Goal: Task Accomplishment & Management: Use online tool/utility

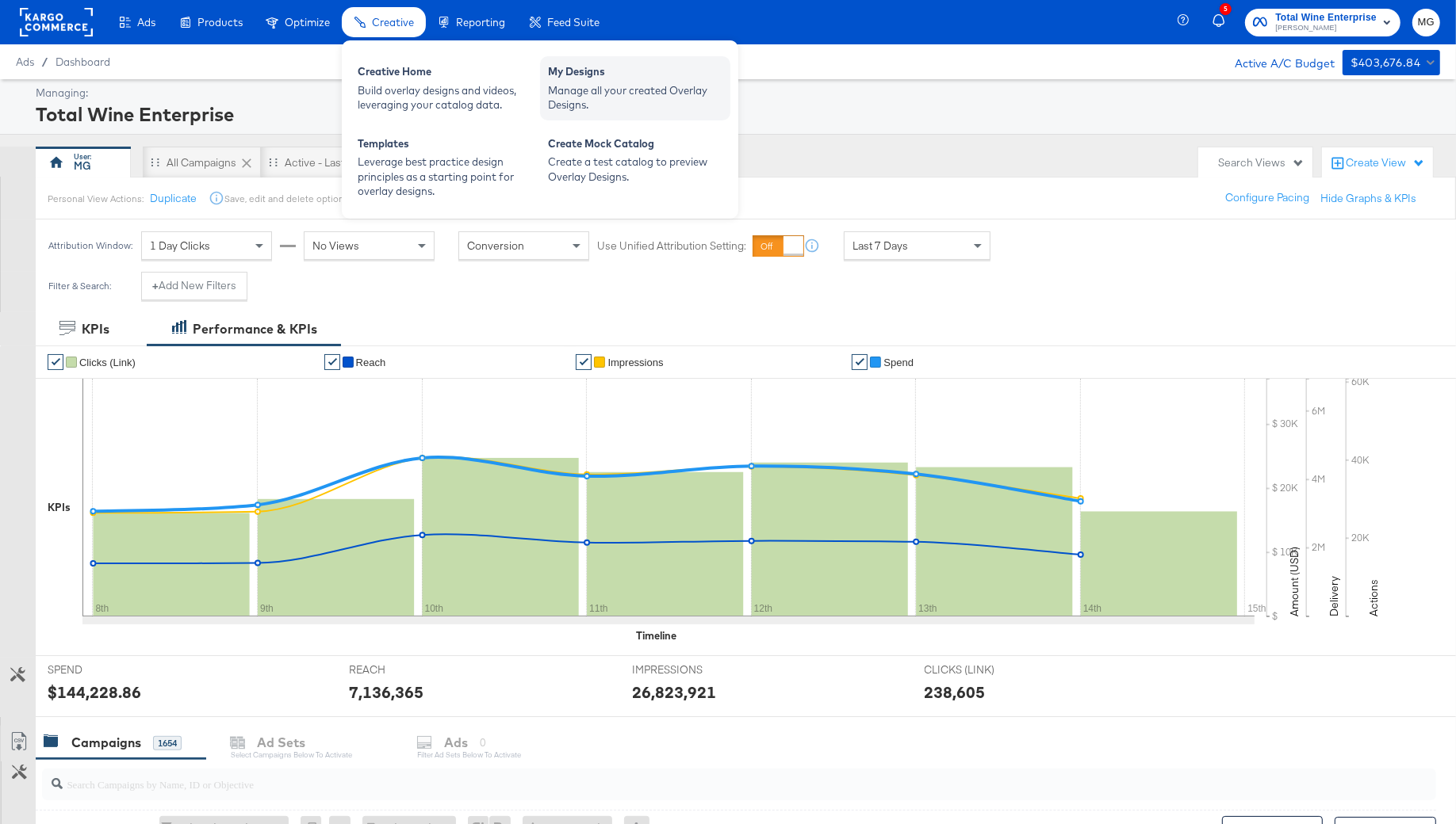
click at [626, 102] on div "Manage all your created Overlay Designs." at bounding box center [634, 98] width 174 height 30
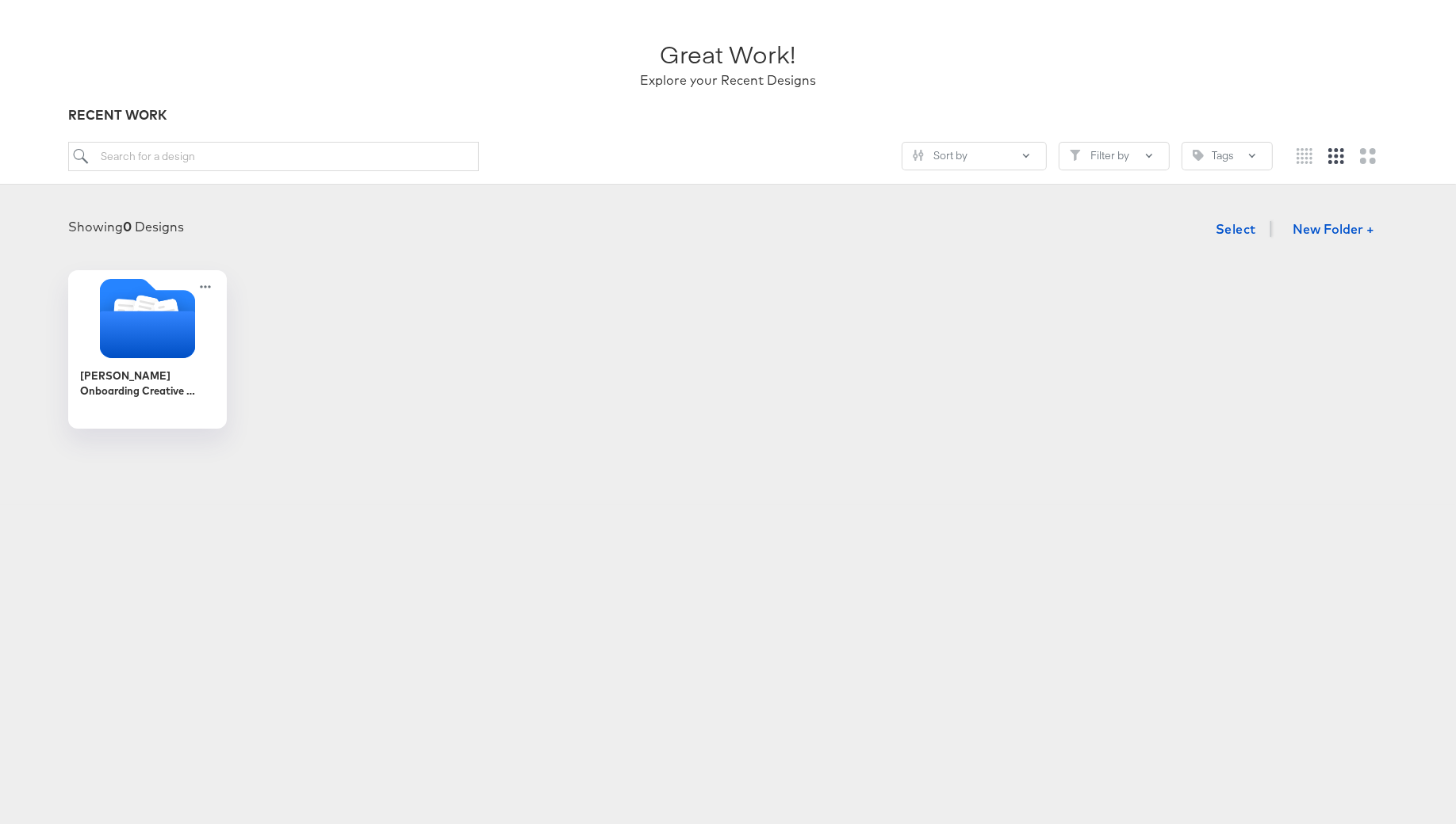
scroll to position [89, 0]
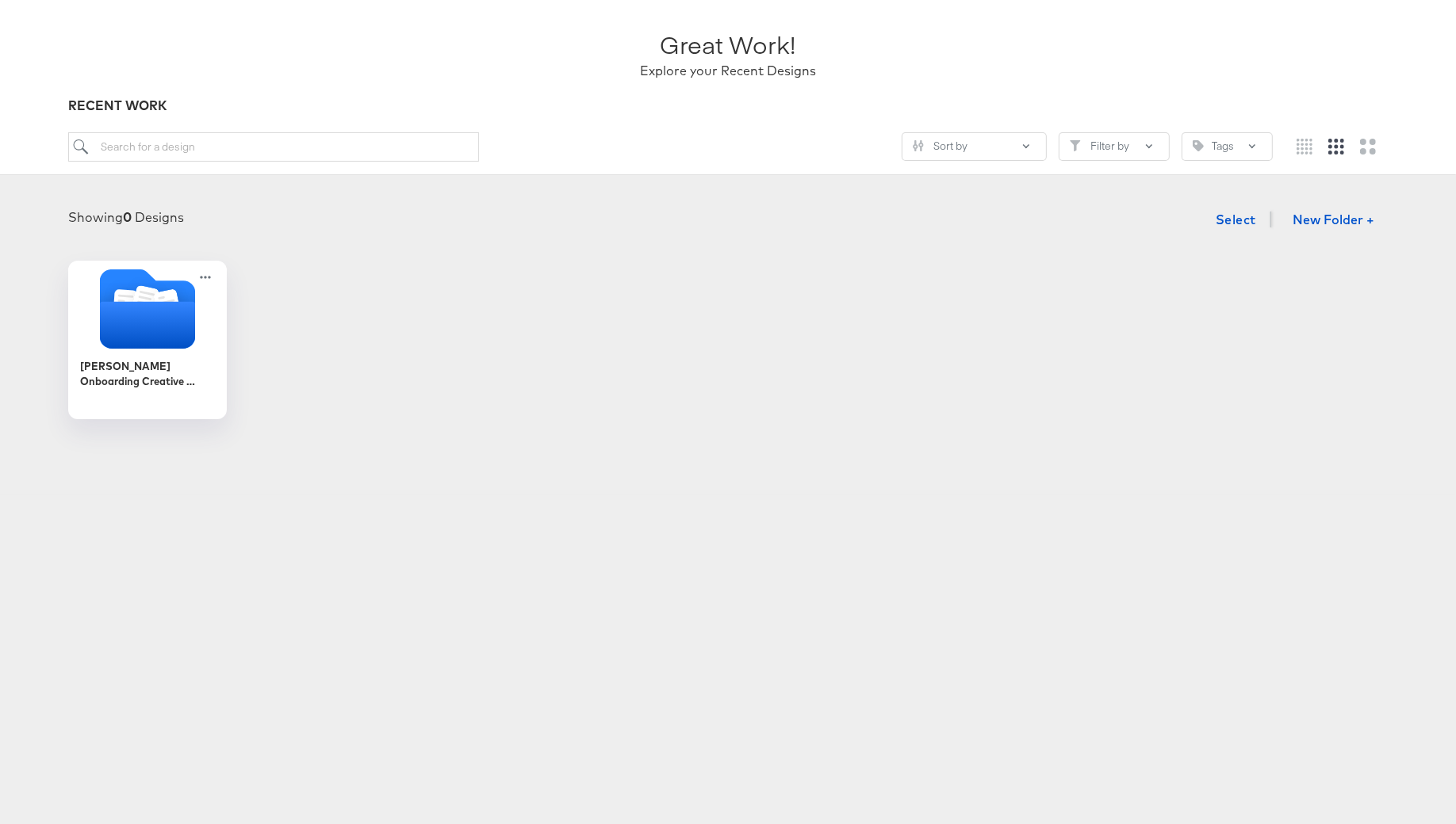
click at [242, 325] on div "Belk Onboarding Creative Overlays" at bounding box center [728, 339] width 1424 height 158
click at [190, 324] on icon "Folder" at bounding box center [147, 325] width 100 height 49
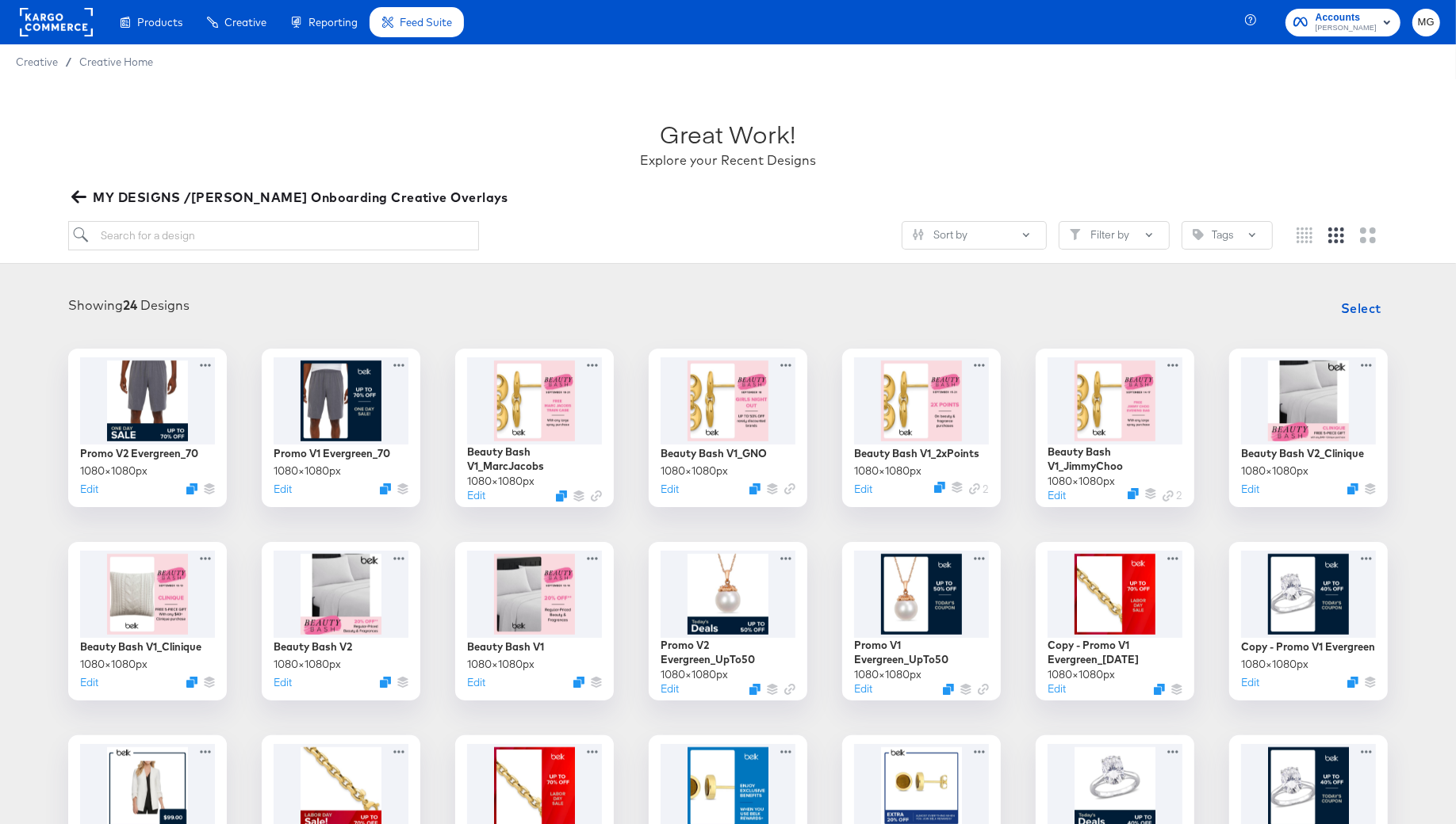
click at [76, 24] on rect at bounding box center [56, 22] width 73 height 29
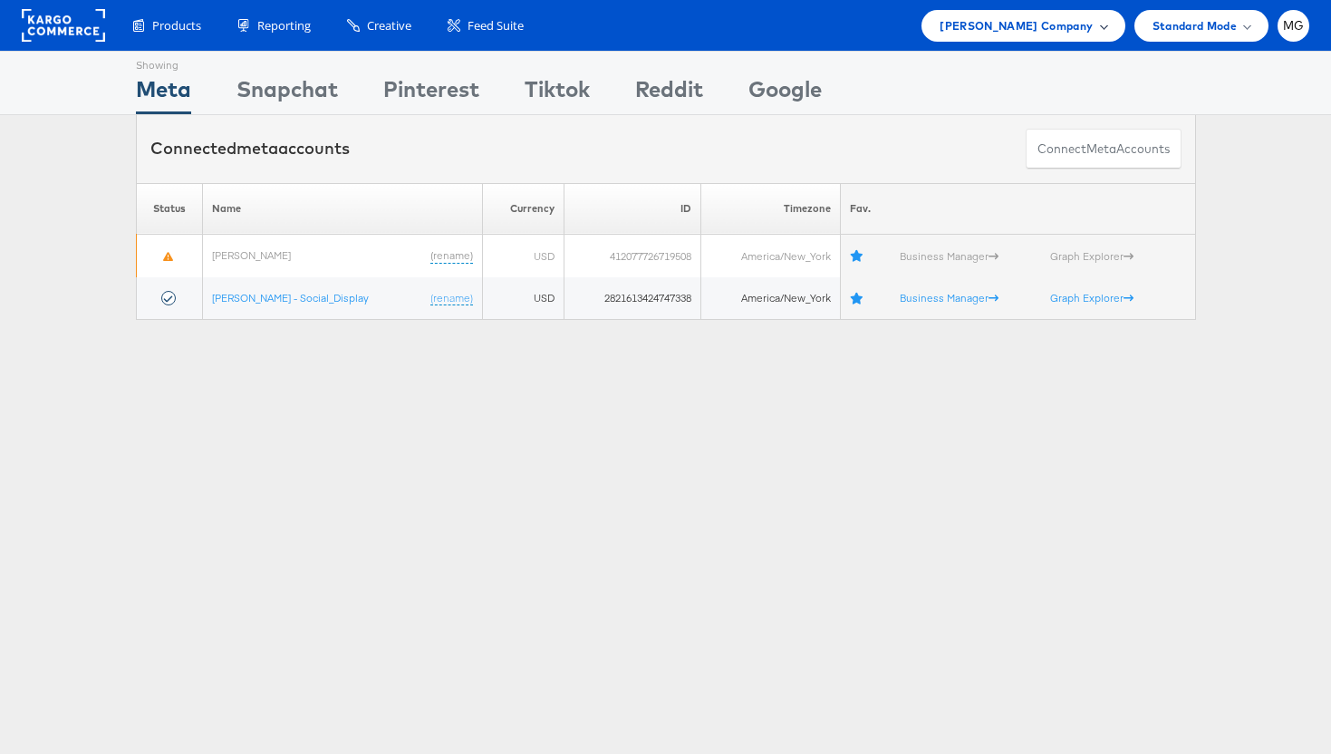
click at [1056, 34] on span "[PERSON_NAME] Company" at bounding box center [1016, 25] width 153 height 19
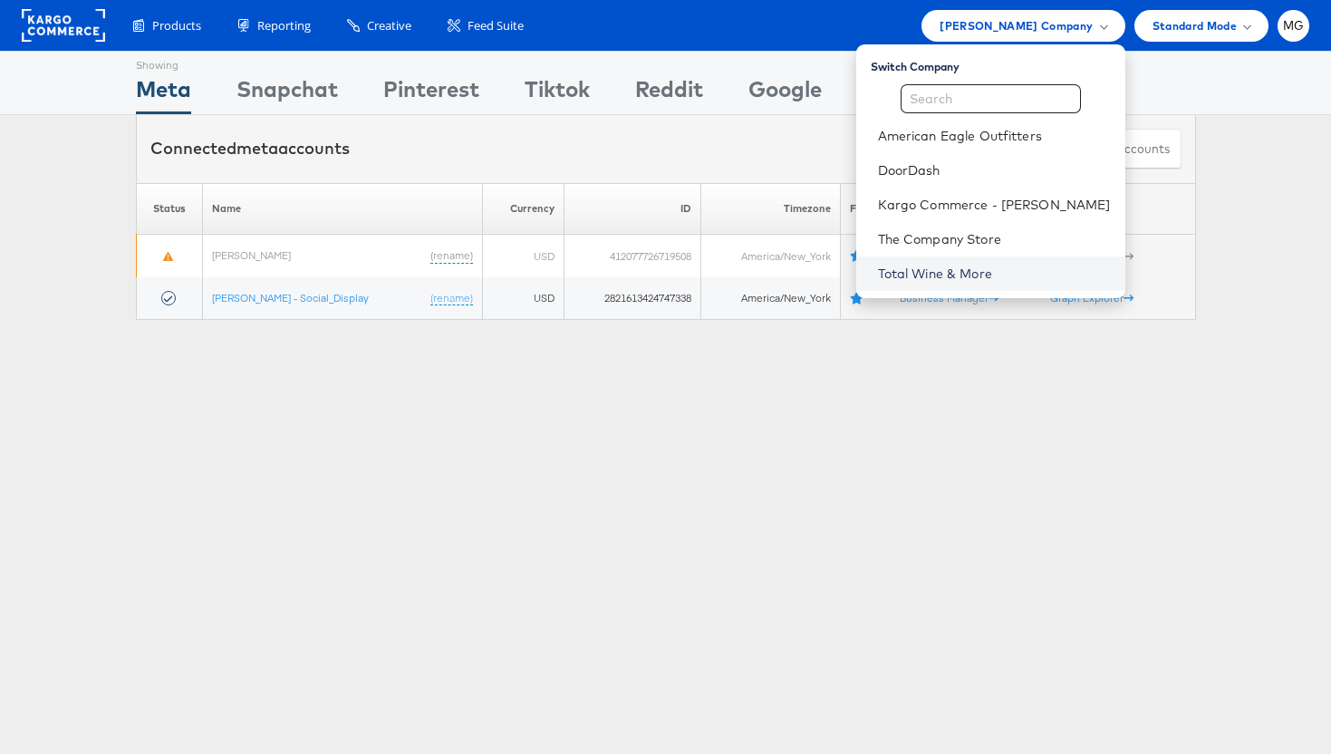
click at [923, 276] on link "Total Wine & More" at bounding box center [994, 274] width 233 height 18
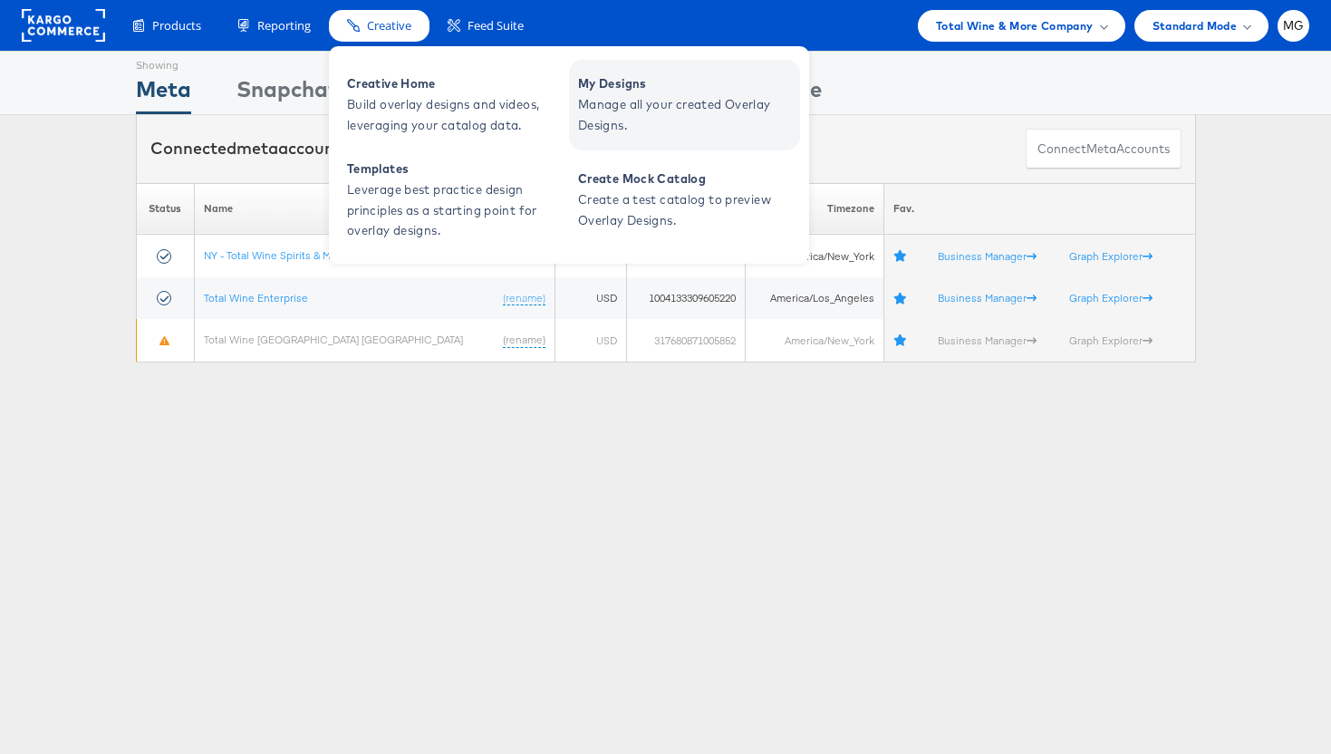
click at [672, 121] on span "Manage all your created Overlay Designs." at bounding box center [686, 115] width 217 height 42
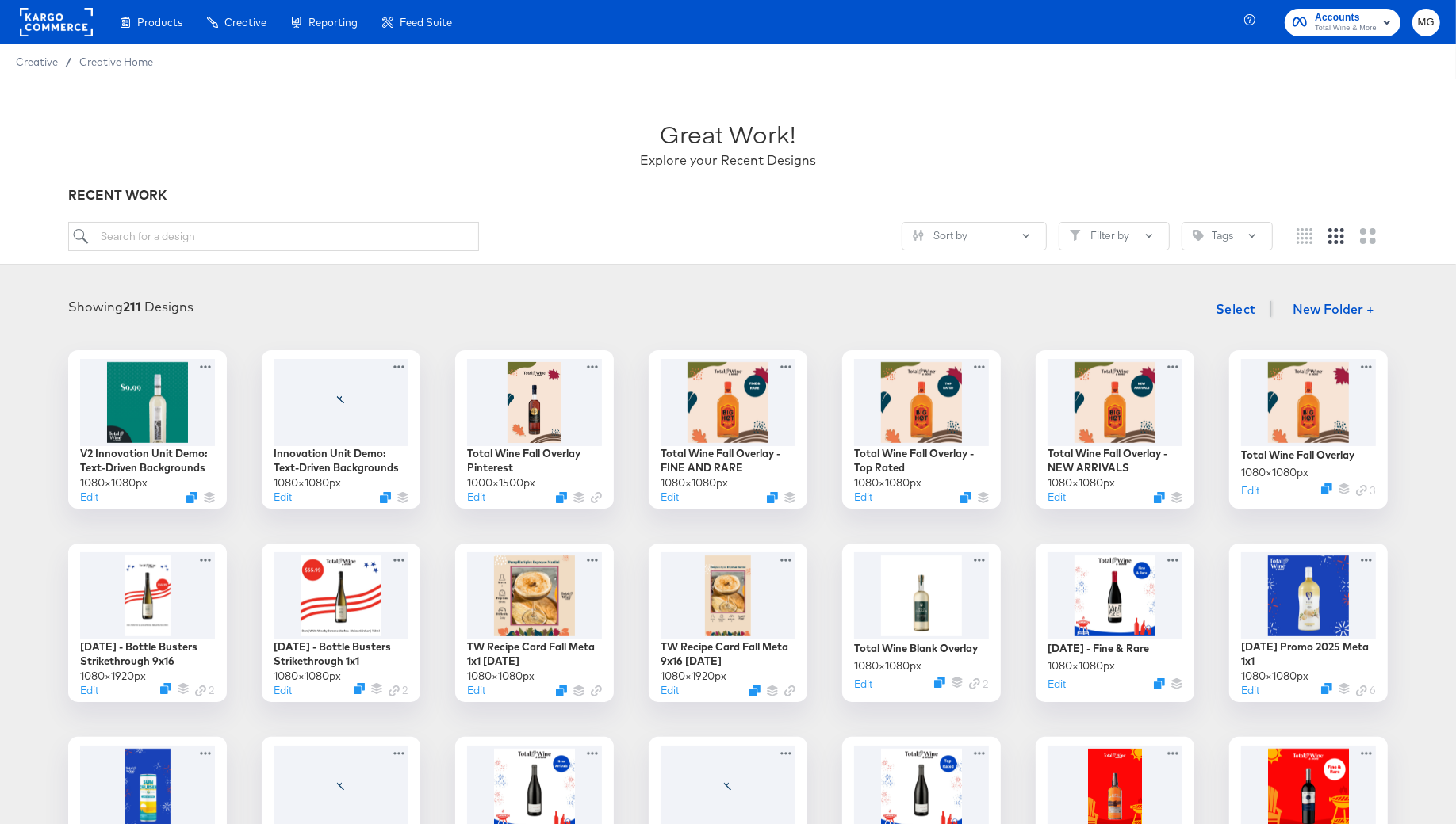
scroll to position [52, 0]
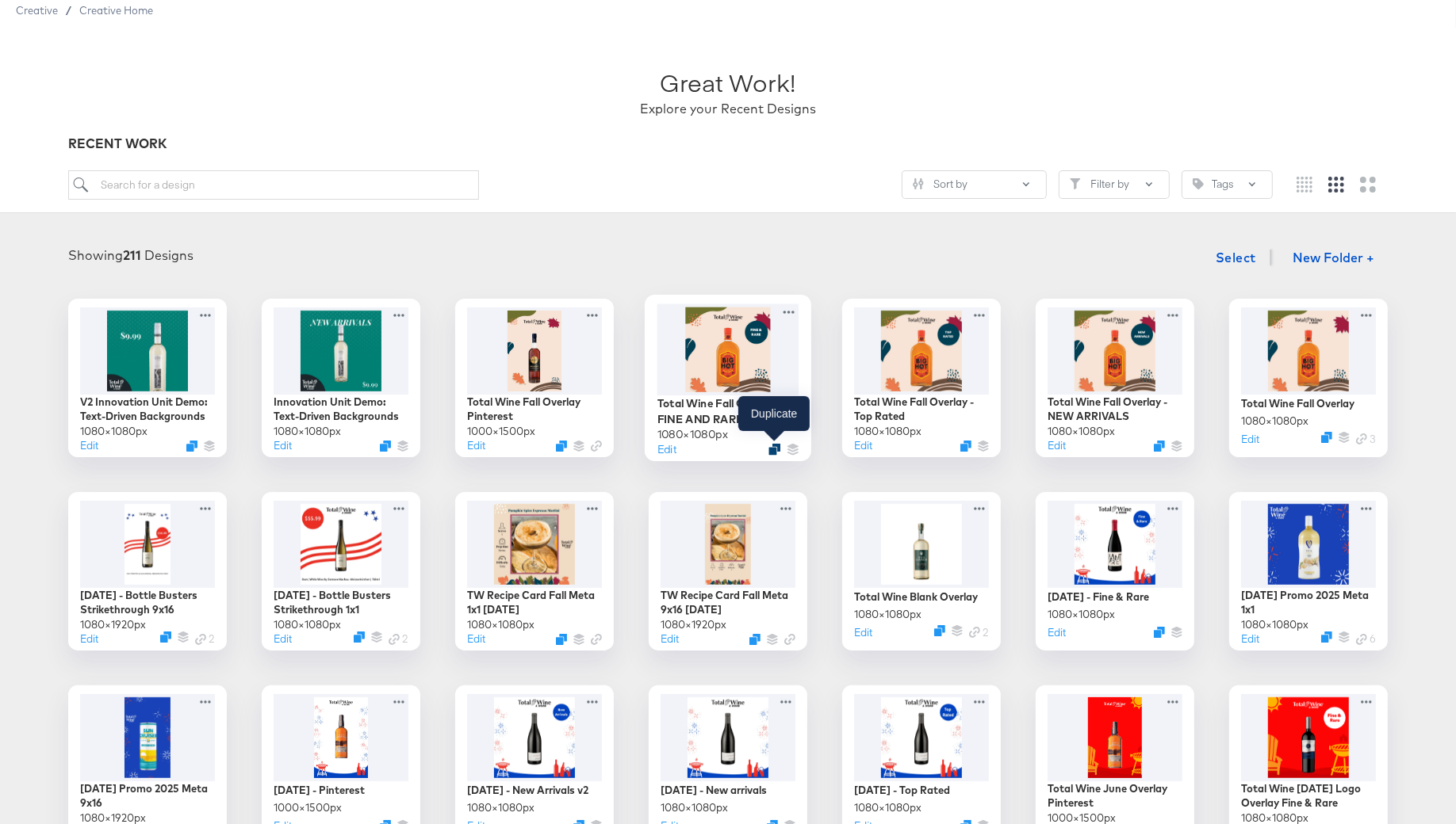
click at [774, 450] on icon "Duplicate" at bounding box center [774, 450] width 12 height 12
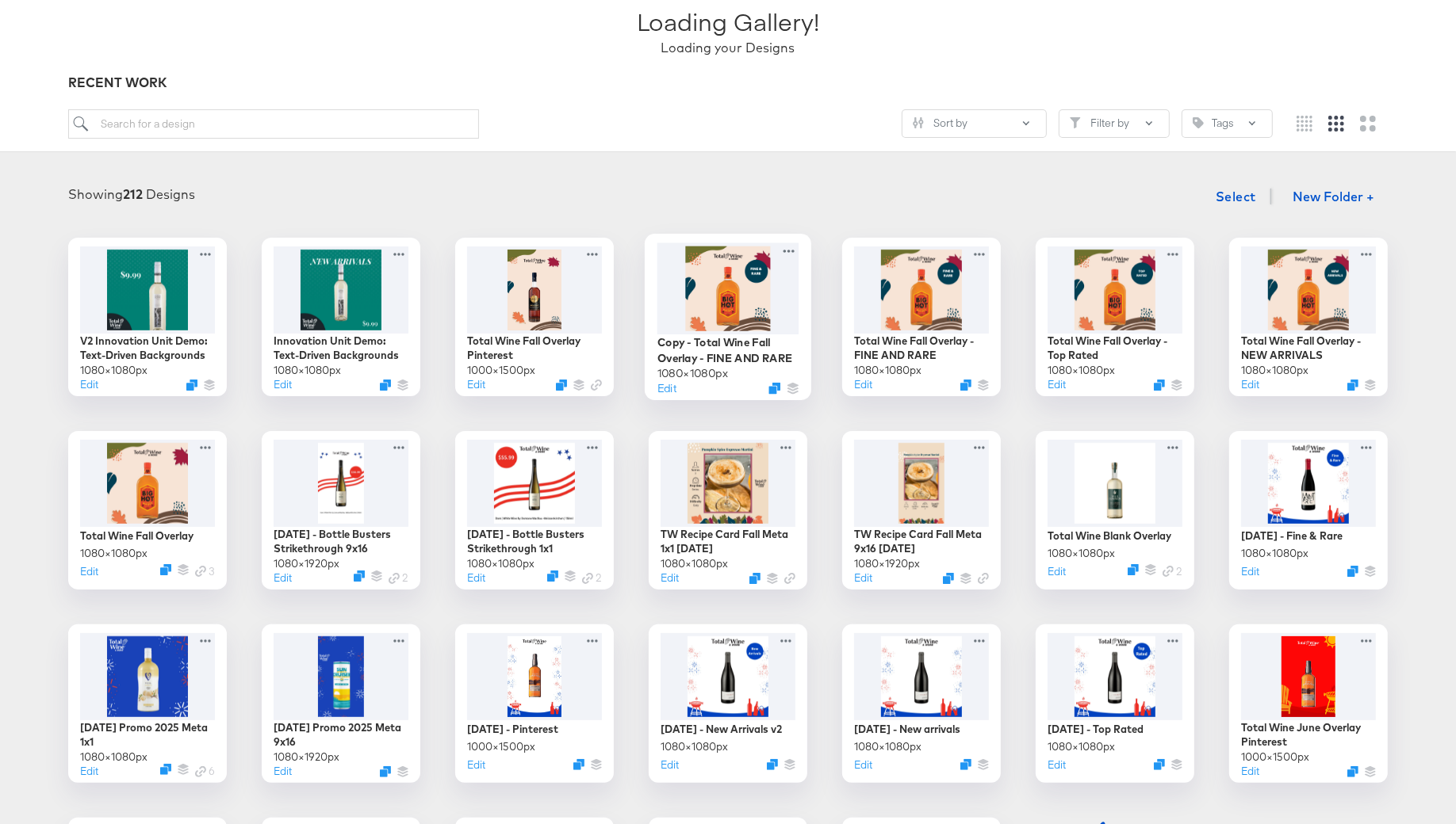
scroll to position [117, 0]
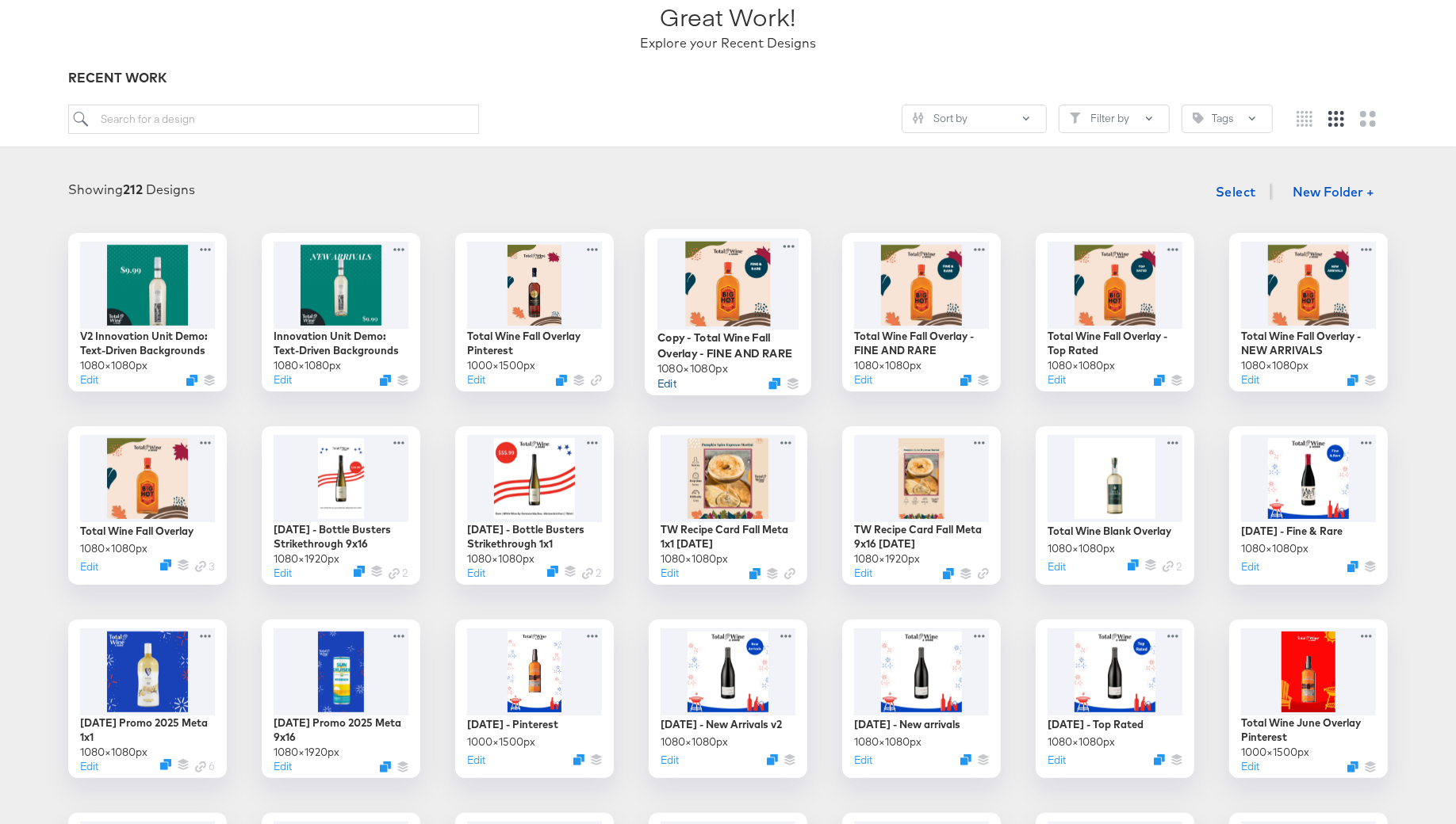
click at [669, 384] on button "Edit" at bounding box center [667, 383] width 19 height 15
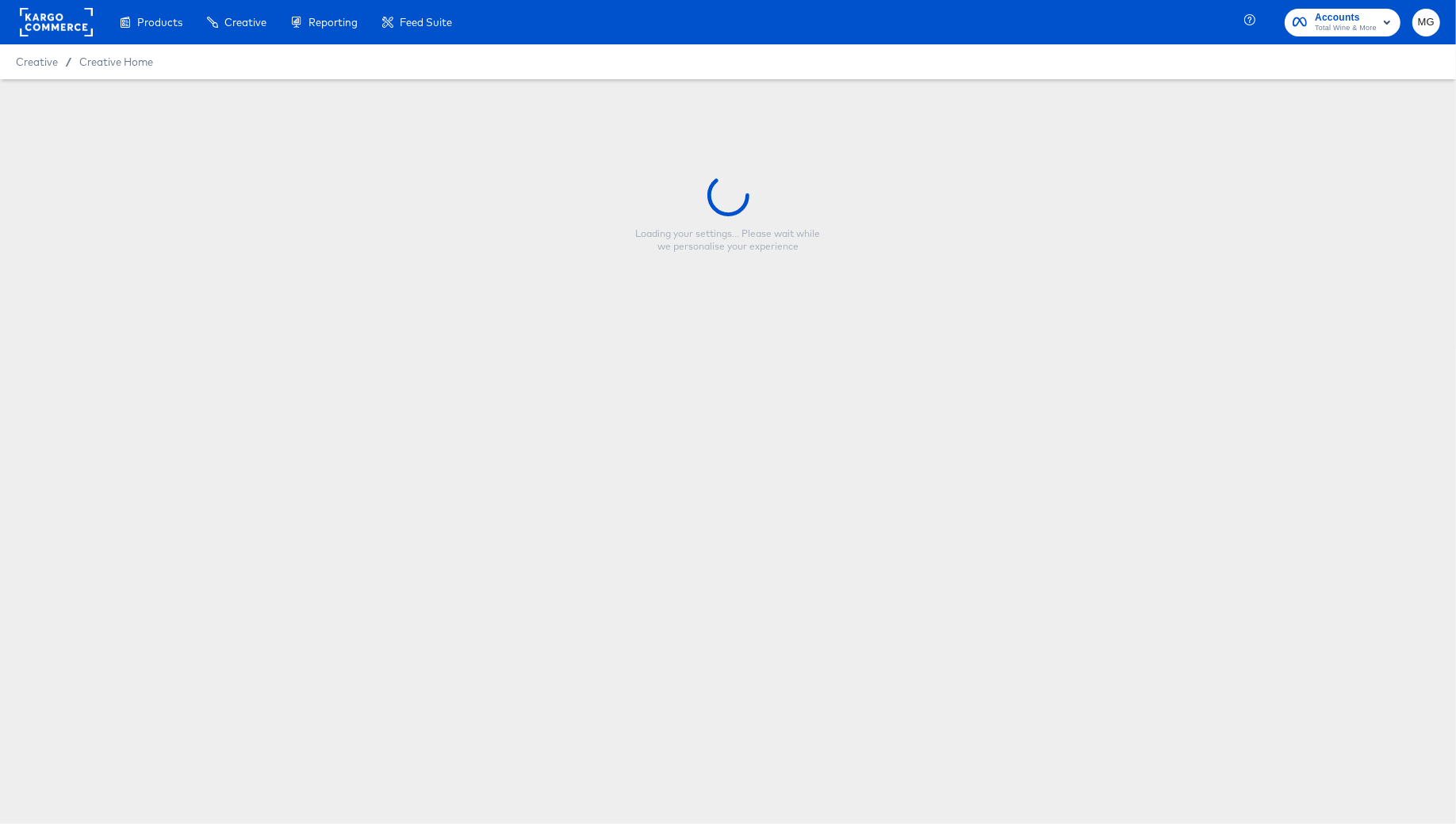
type input "Copy - Total Wine Fall Overlay - FINE AND RARE"
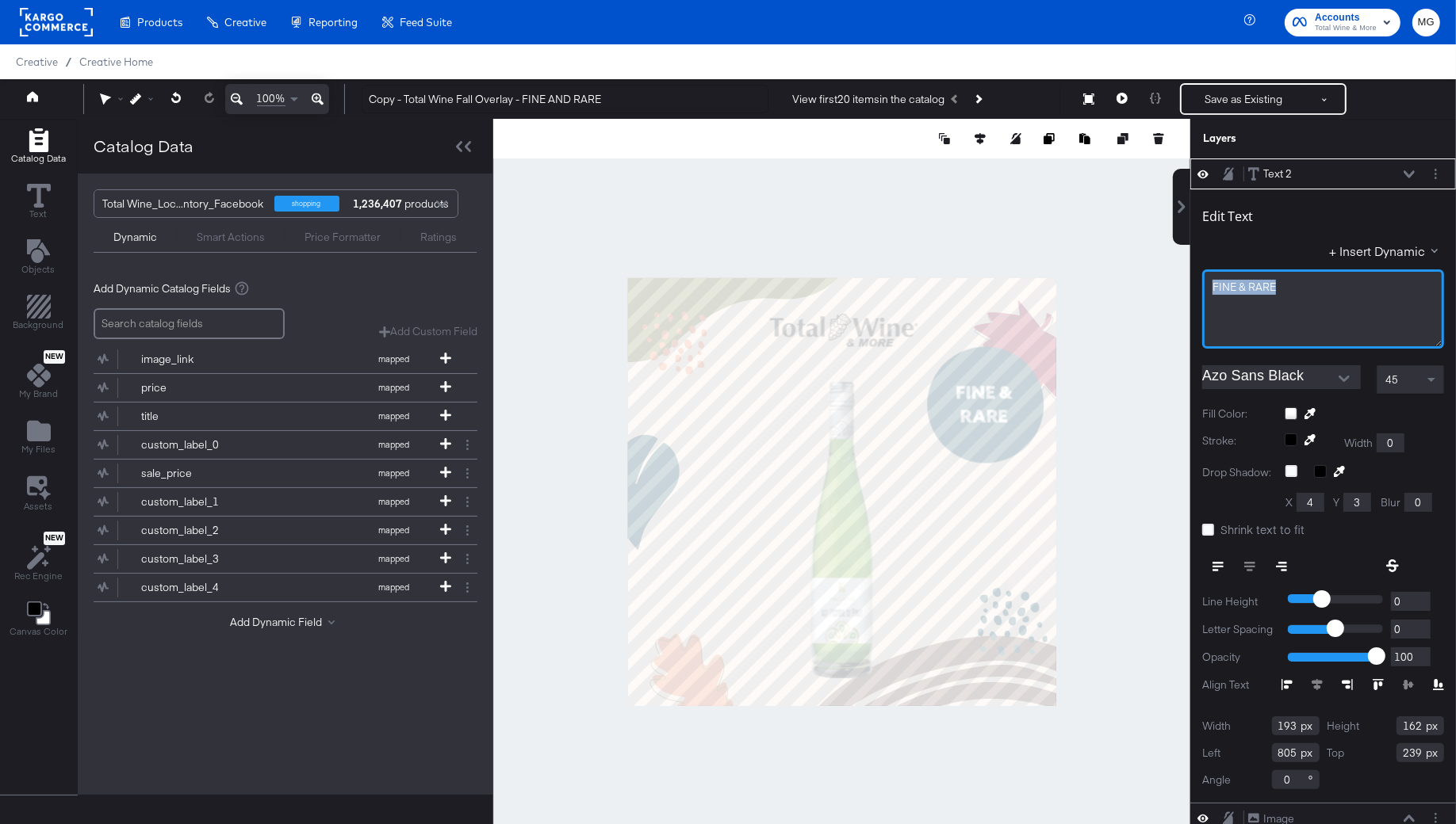
drag, startPoint x: 1285, startPoint y: 282, endPoint x: 1163, endPoint y: 279, distance: 122.0
click at [1163, 158] on div "Catalog Data Text Objects Background New My Brand My Files Assets New Rec Engin…" at bounding box center [728, 138] width 1456 height 39
click at [1250, 566] on div at bounding box center [1283, 567] width 161 height 29
click at [1218, 562] on icon at bounding box center [1218, 563] width 11 height 2
click at [1244, 569] on icon at bounding box center [1250, 567] width 11 height 11
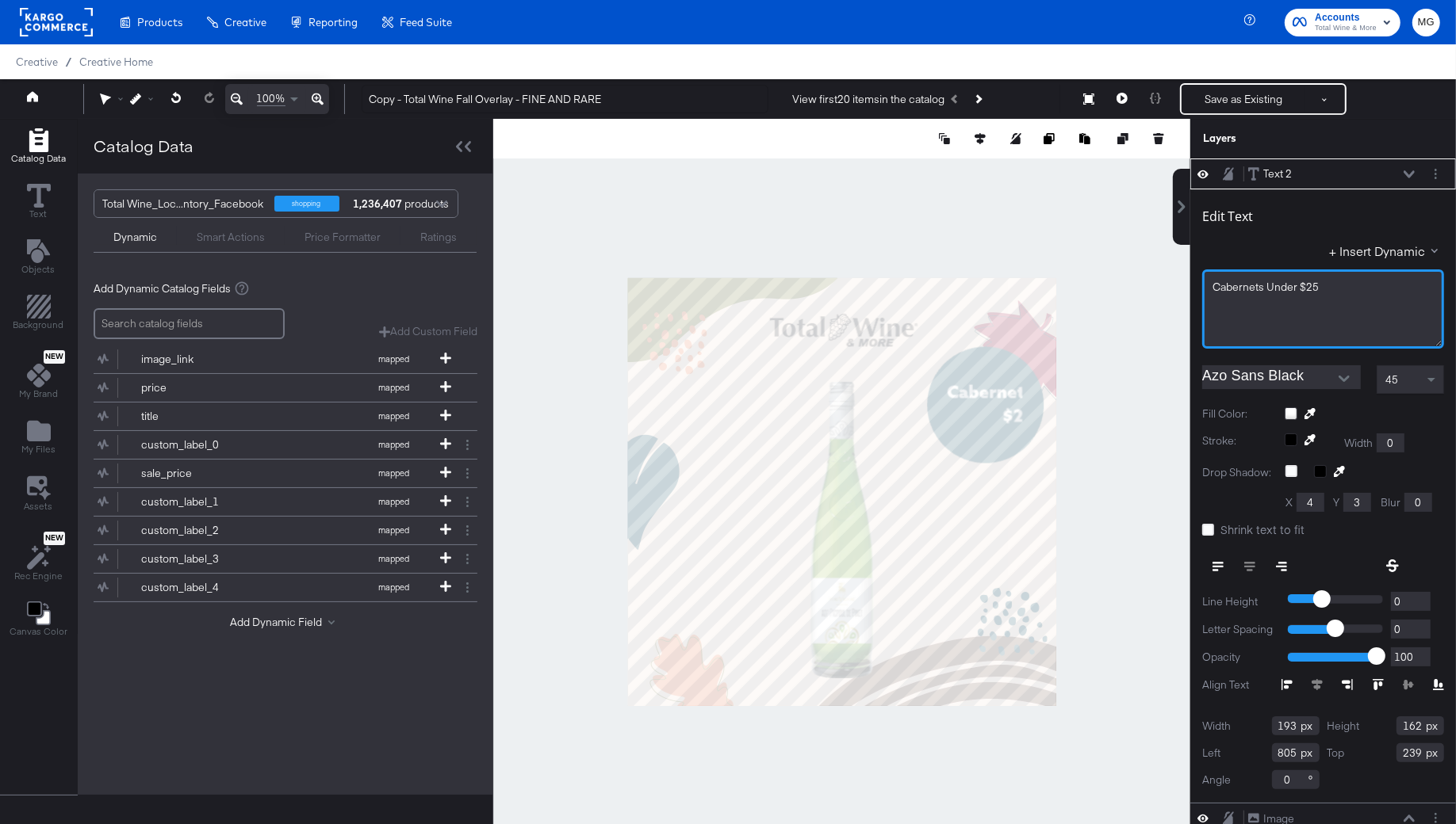
click at [1267, 288] on span "Cabernets ﻿Under $25" at bounding box center [1265, 287] width 106 height 14
click at [1246, 301] on span "Under $25" at bounding box center [1239, 301] width 52 height 14
click at [1275, 288] on div "Cabernets ﻿" at bounding box center [1323, 287] width 221 height 15
click at [1211, 300] on div "Cabs Under $25" at bounding box center [1323, 309] width 242 height 80
click at [1247, 301] on span "Under $25" at bounding box center [1239, 301] width 52 height 14
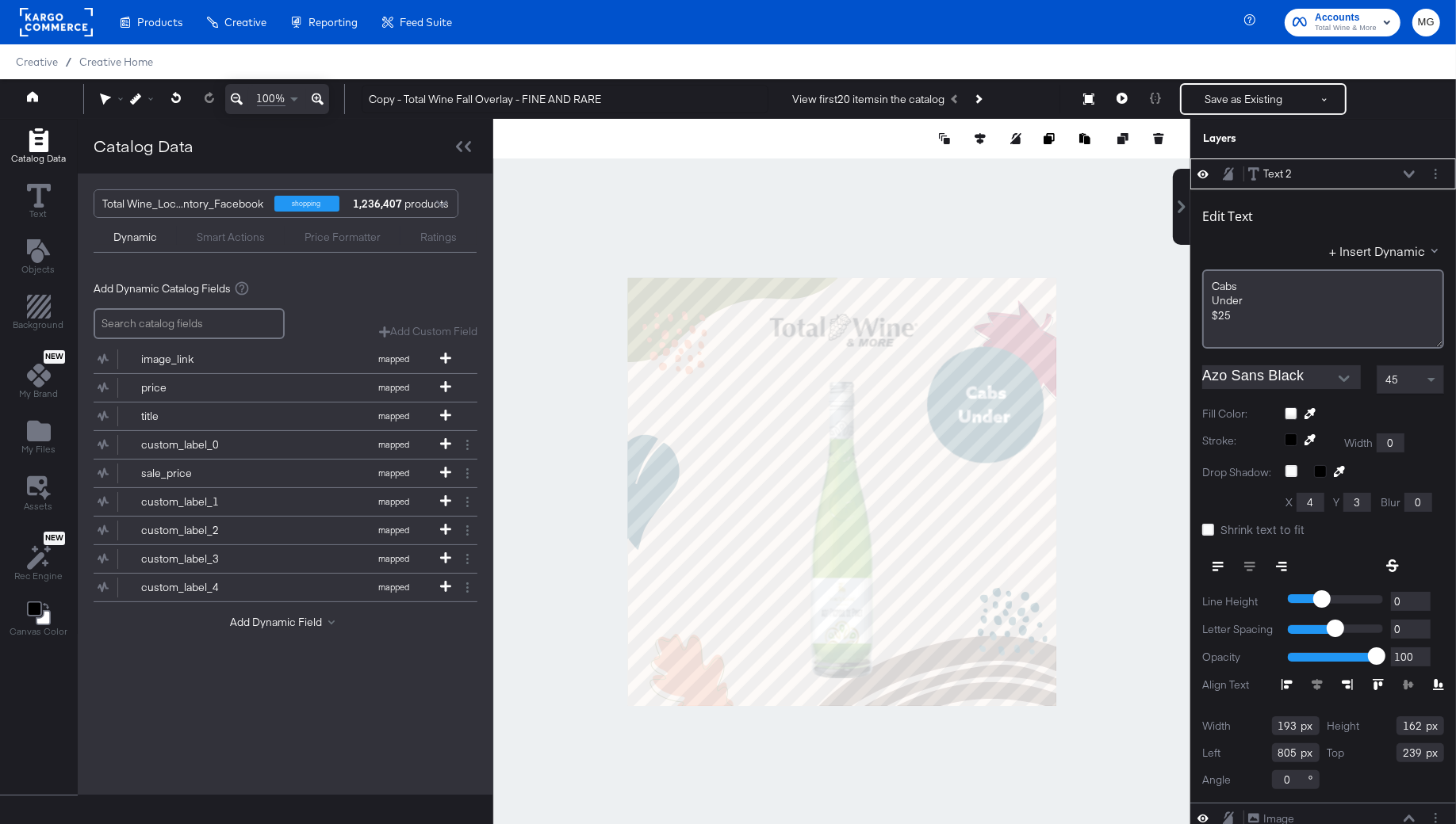
type input "204"
type input "218"
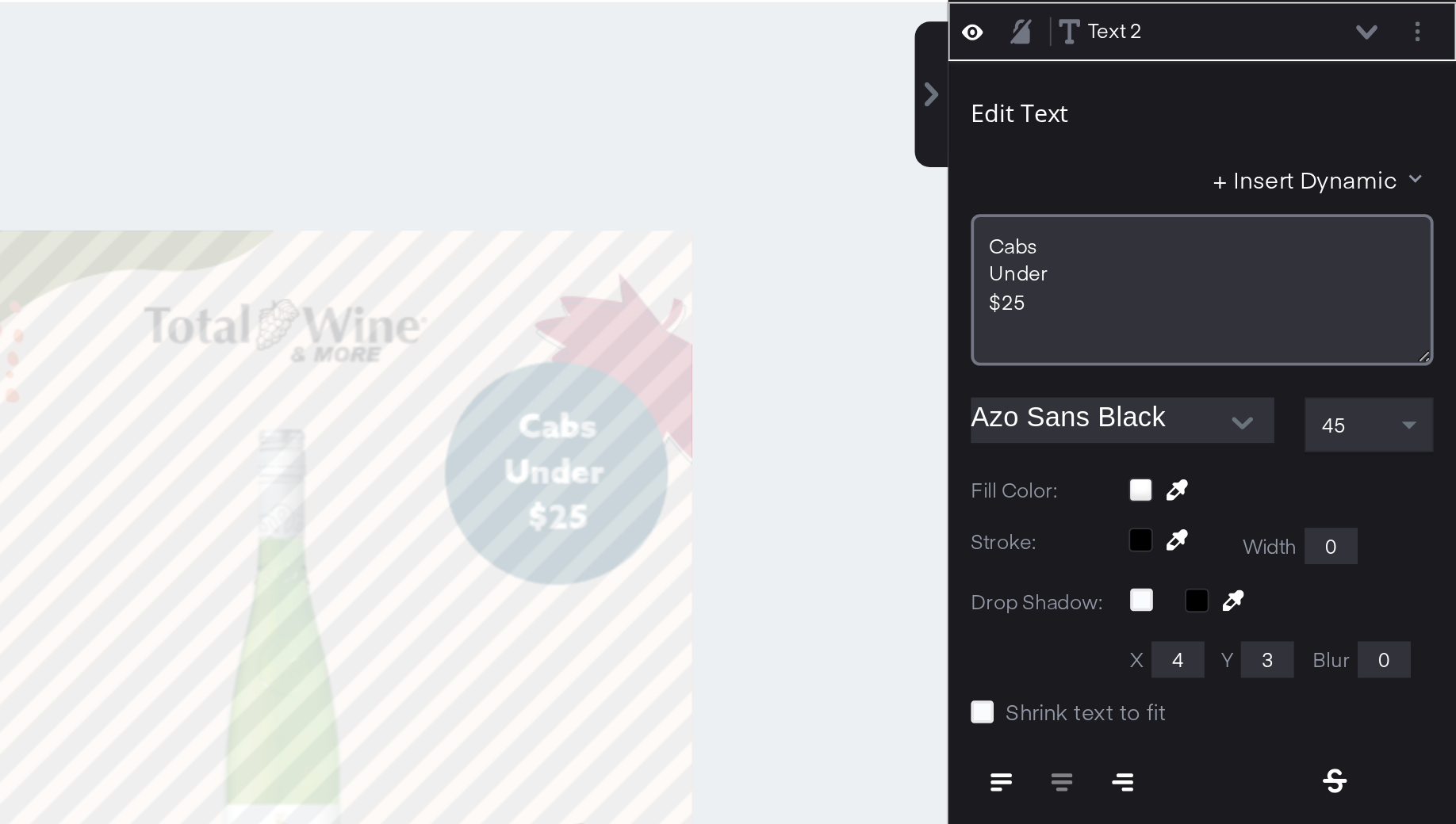
click at [1264, 158] on div "Catalog Data Text Objects Background New My Brand My Files Assets New Rec Engin…" at bounding box center [728, 138] width 1456 height 39
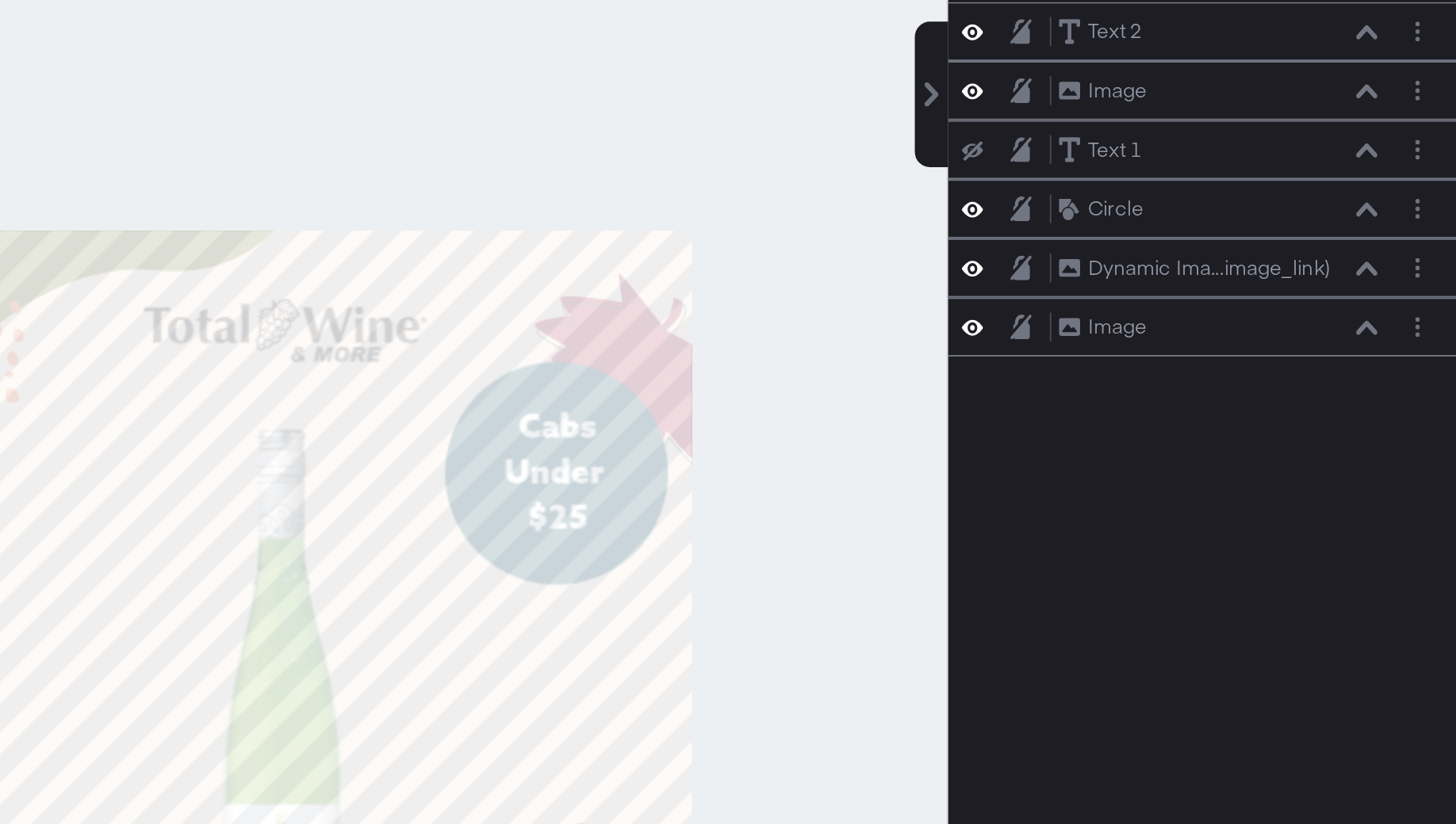
click at [1138, 375] on div at bounding box center [842, 492] width 697 height 746
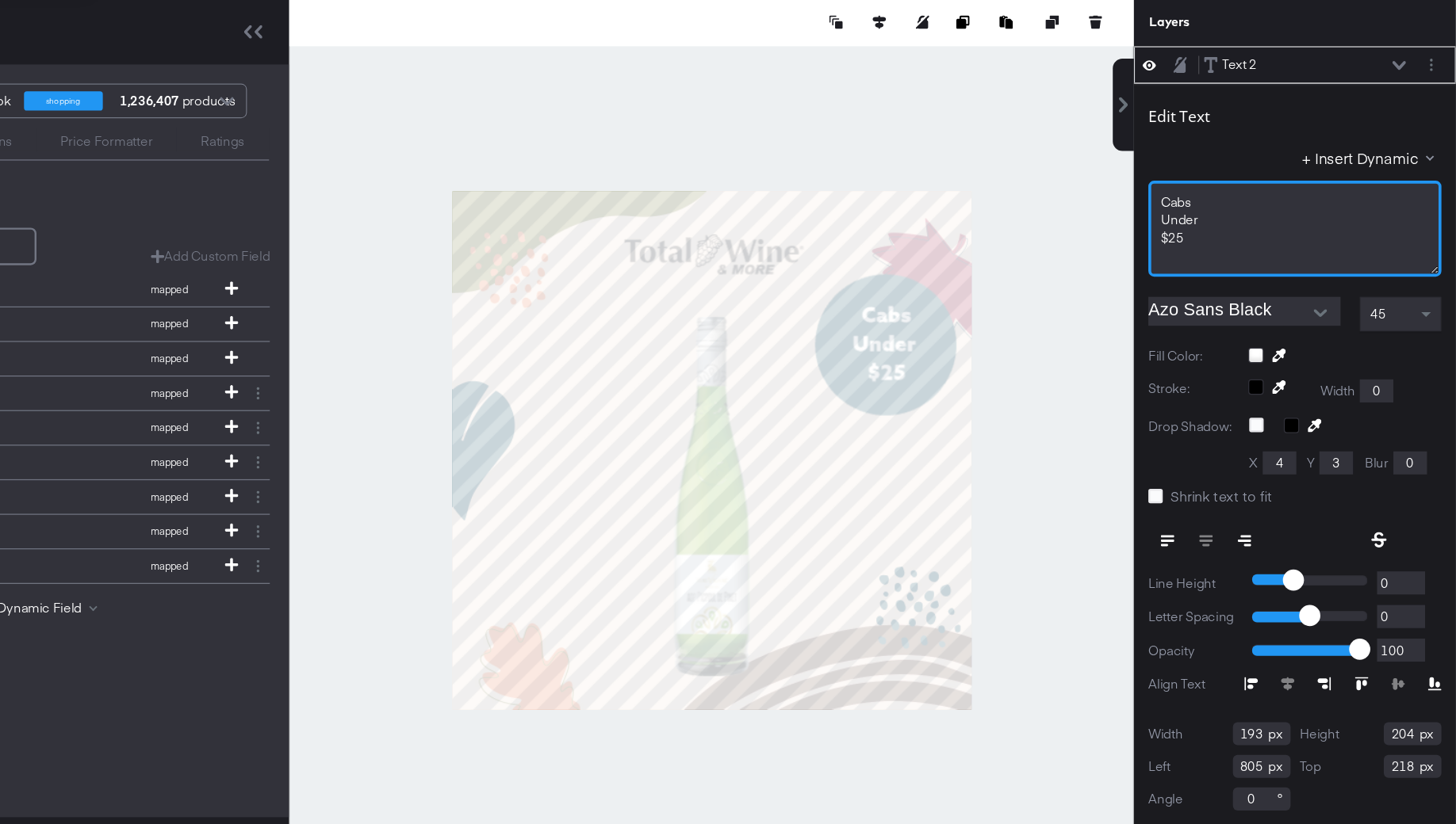
click at [1234, 285] on span "Cabs" at bounding box center [1225, 287] width 25 height 14
click at [1228, 294] on span "Under" at bounding box center [1228, 301] width 31 height 14
click at [1227, 301] on span "Under" at bounding box center [1228, 301] width 31 height 14
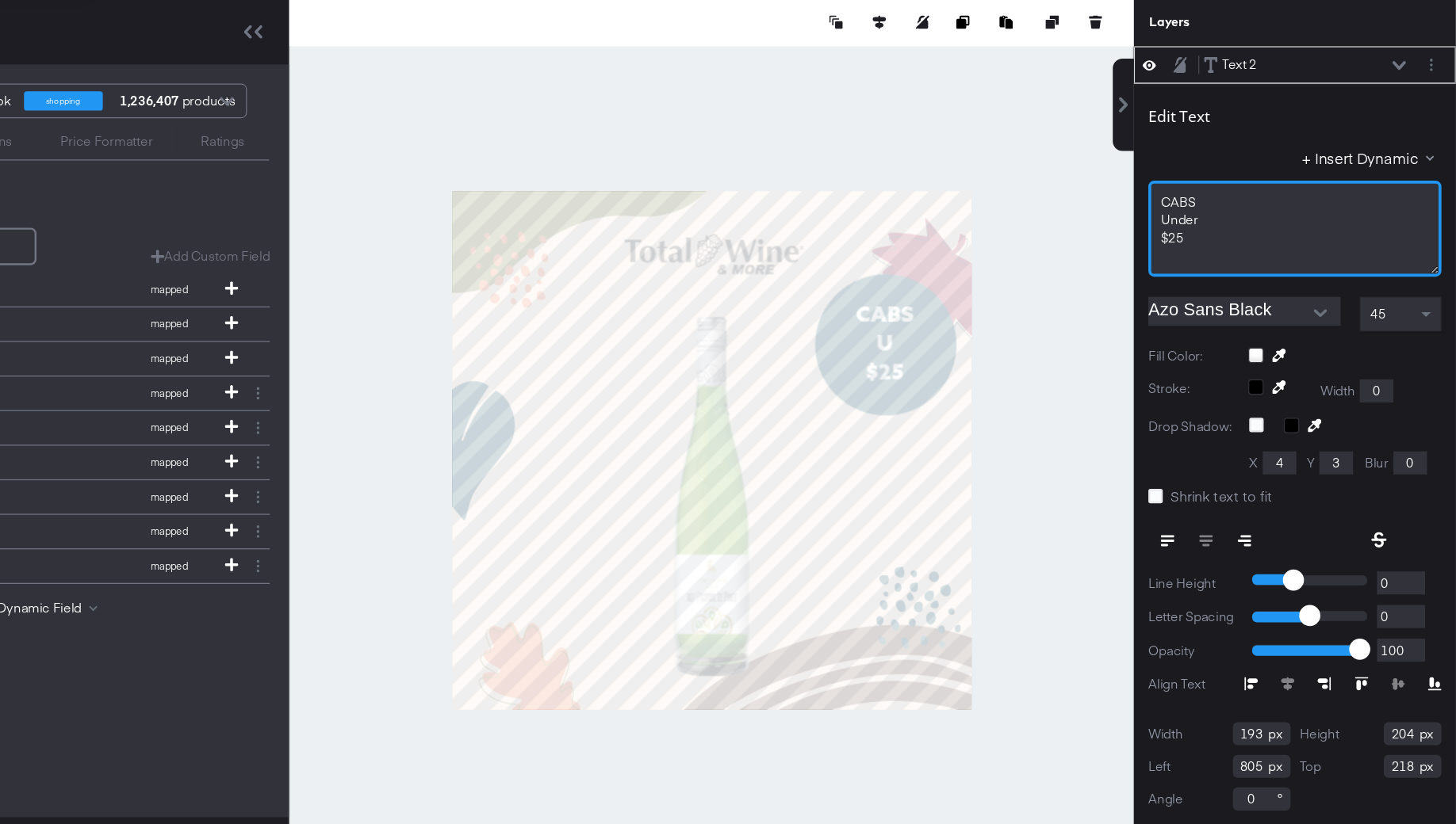
click at [1243, 284] on div "CABS﻿" at bounding box center [1323, 287] width 221 height 15
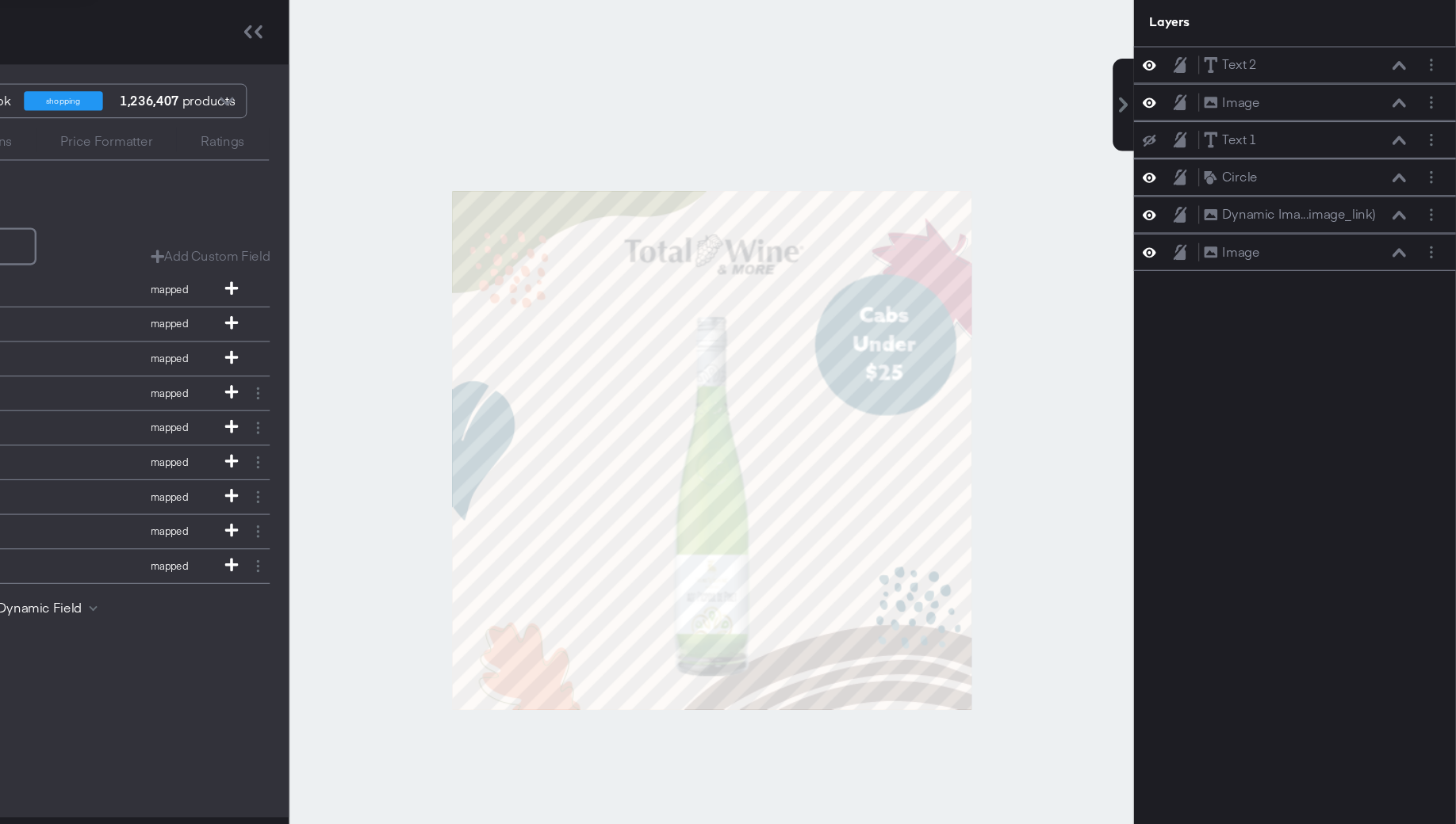
click at [1119, 452] on div at bounding box center [842, 492] width 697 height 746
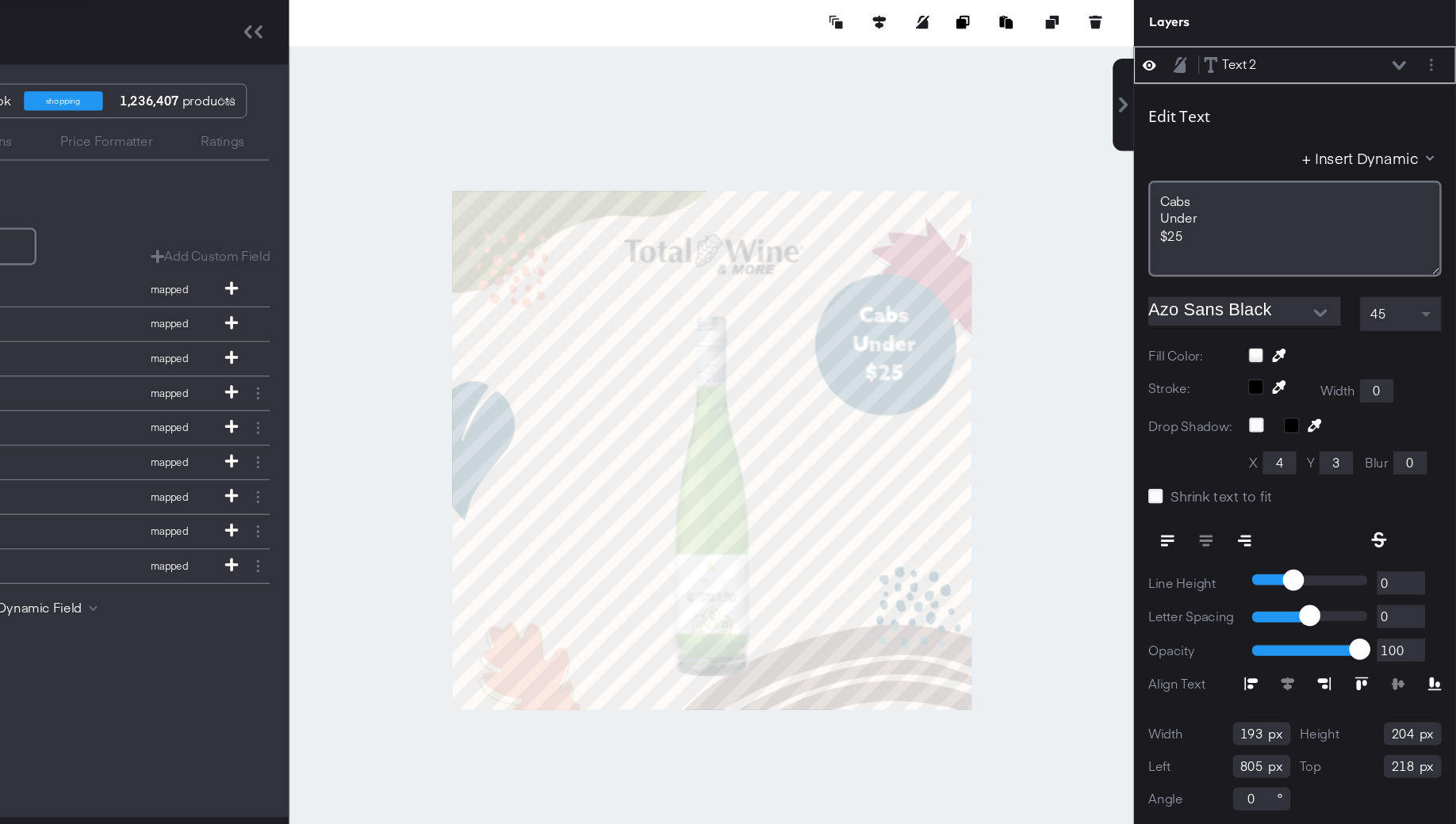
click at [1433, 374] on span at bounding box center [1433, 380] width 20 height 27
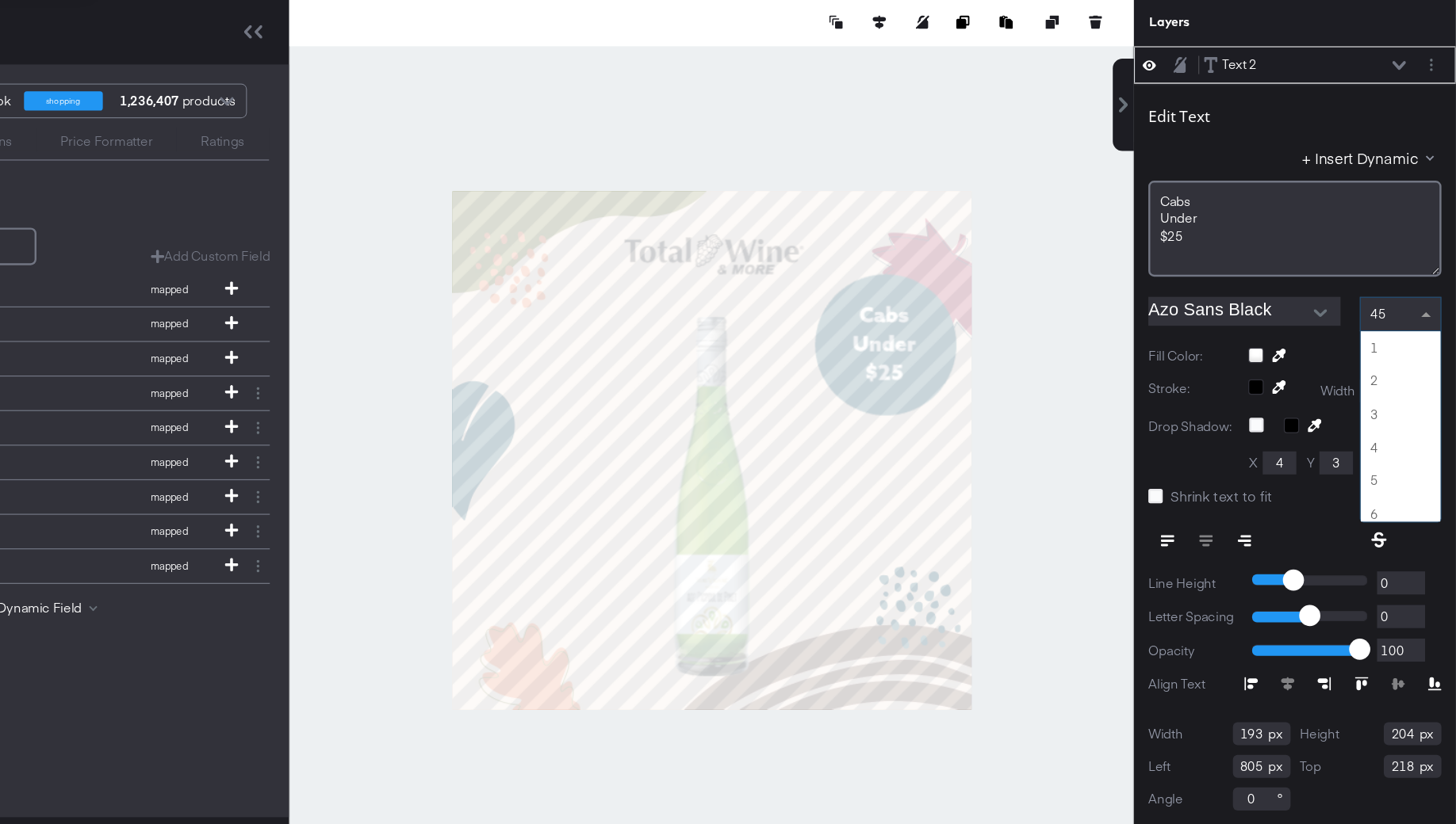
scroll to position [1205, 0]
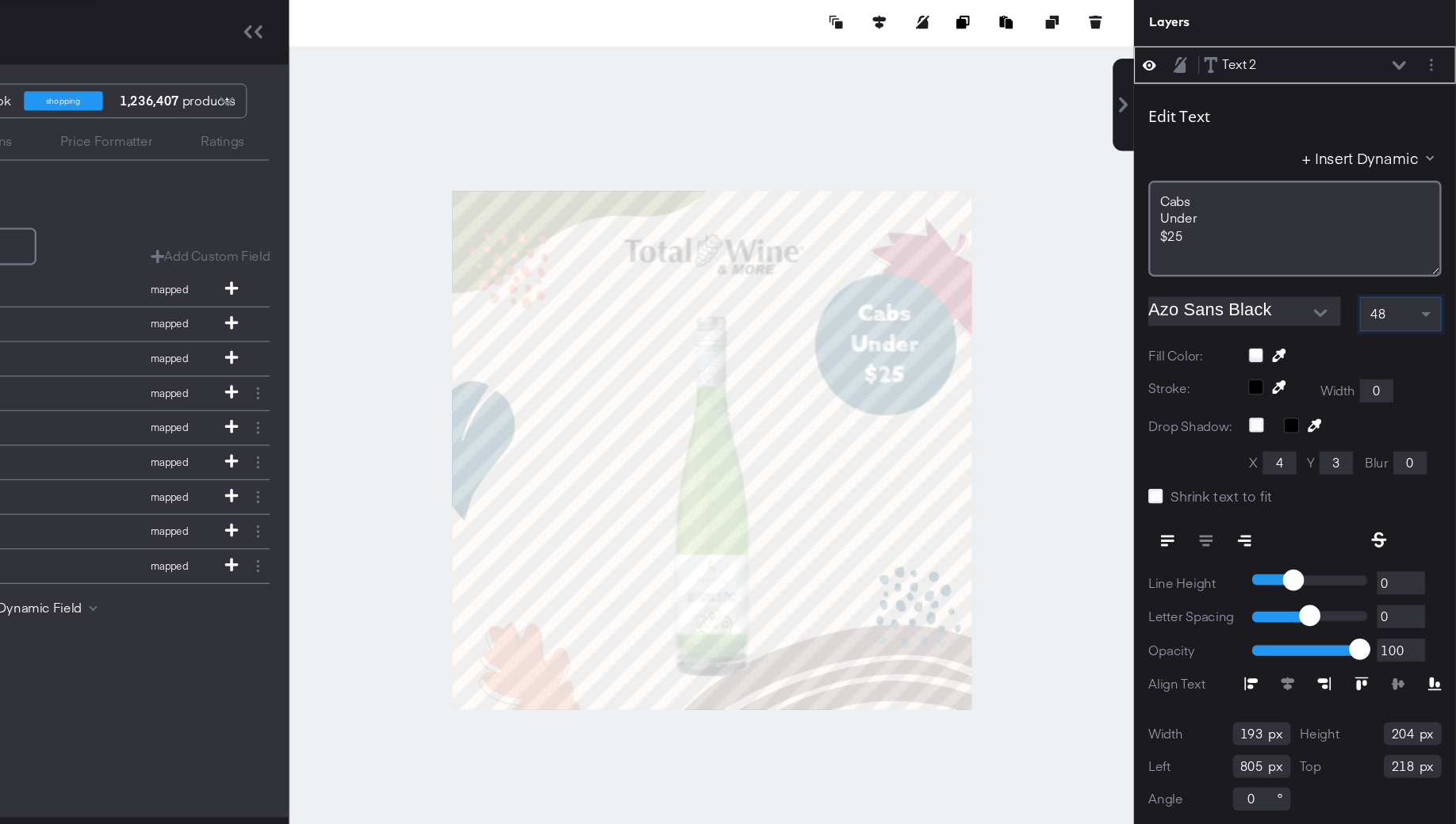
click at [1121, 478] on div at bounding box center [842, 492] width 697 height 746
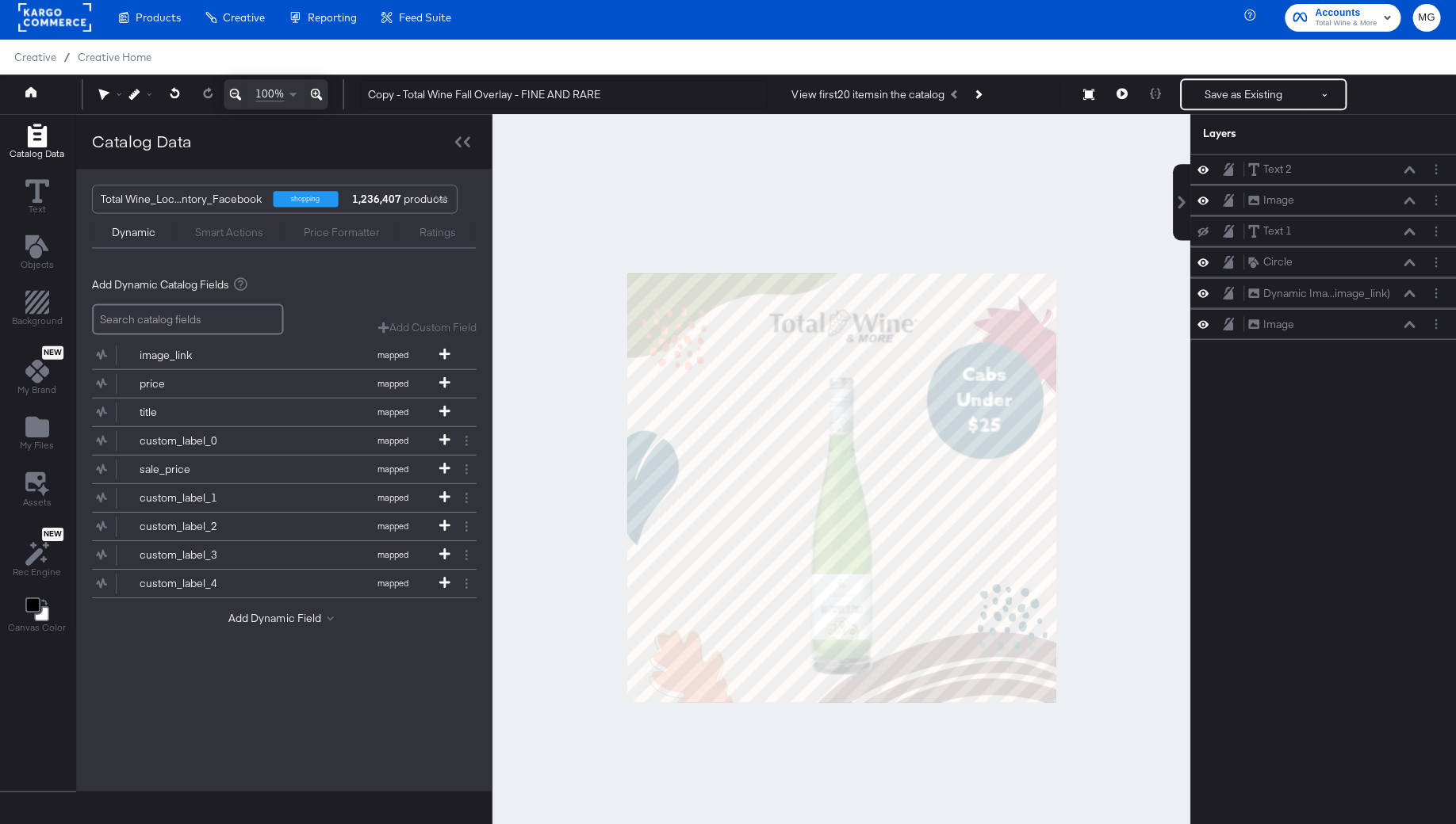
scroll to position [4, 0]
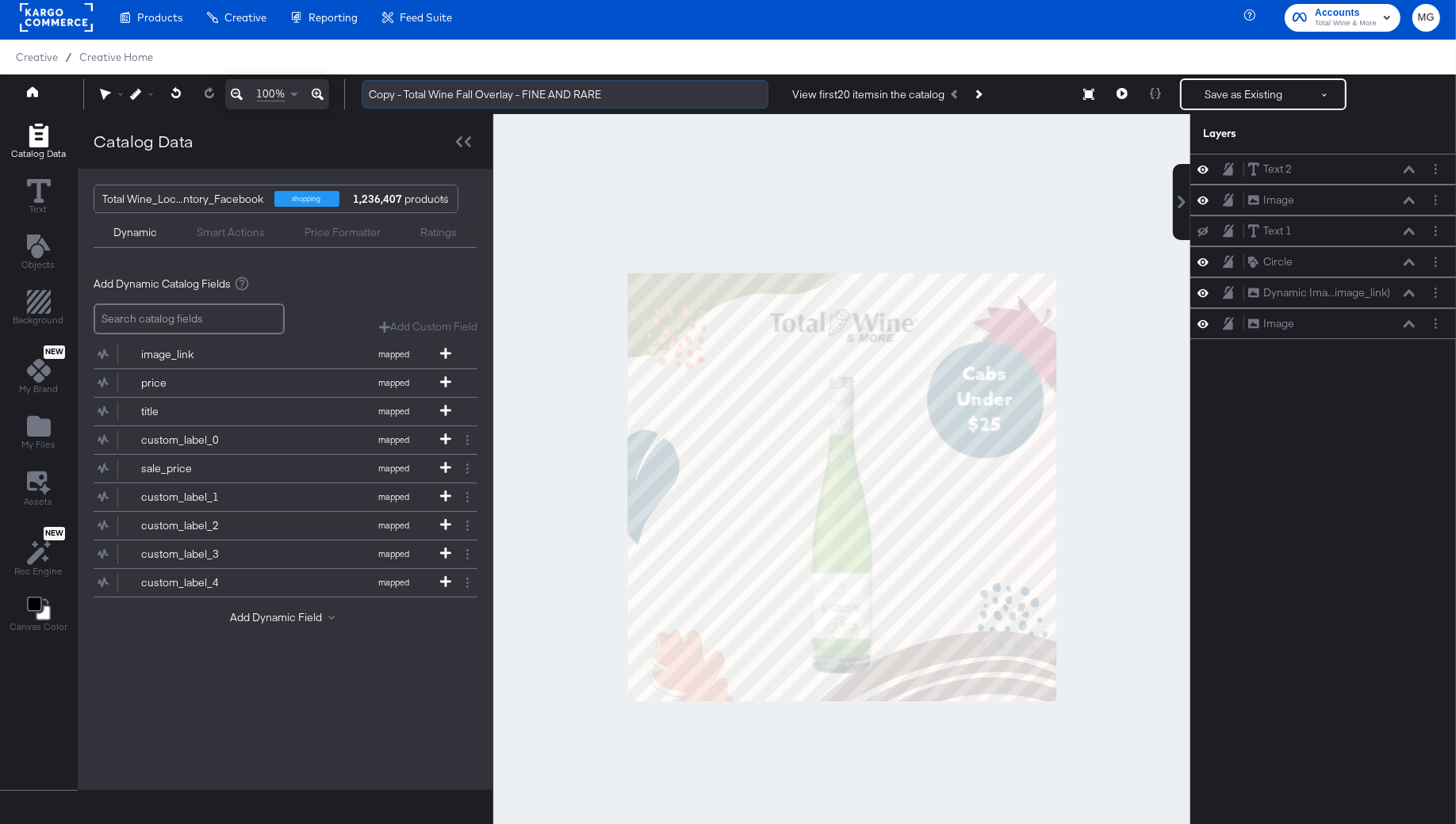
click at [519, 93] on input "Copy - Total Wine Fall Overlay - FINE AND RARE" at bounding box center [564, 95] width 407 height 30
drag, startPoint x: 405, startPoint y: 96, endPoint x: 223, endPoint y: 66, distance: 184.5
click at [223, 66] on div "Products Products Product Catalogs Enhance Your Product Catalog, Map Them to Pu…" at bounding box center [728, 425] width 1456 height 859
drag, startPoint x: 575, startPoint y: 97, endPoint x: 492, endPoint y: 94, distance: 83.1
click at [492, 94] on input "Total Wine Fall Overlay - FINE AND RARE" at bounding box center [564, 95] width 407 height 30
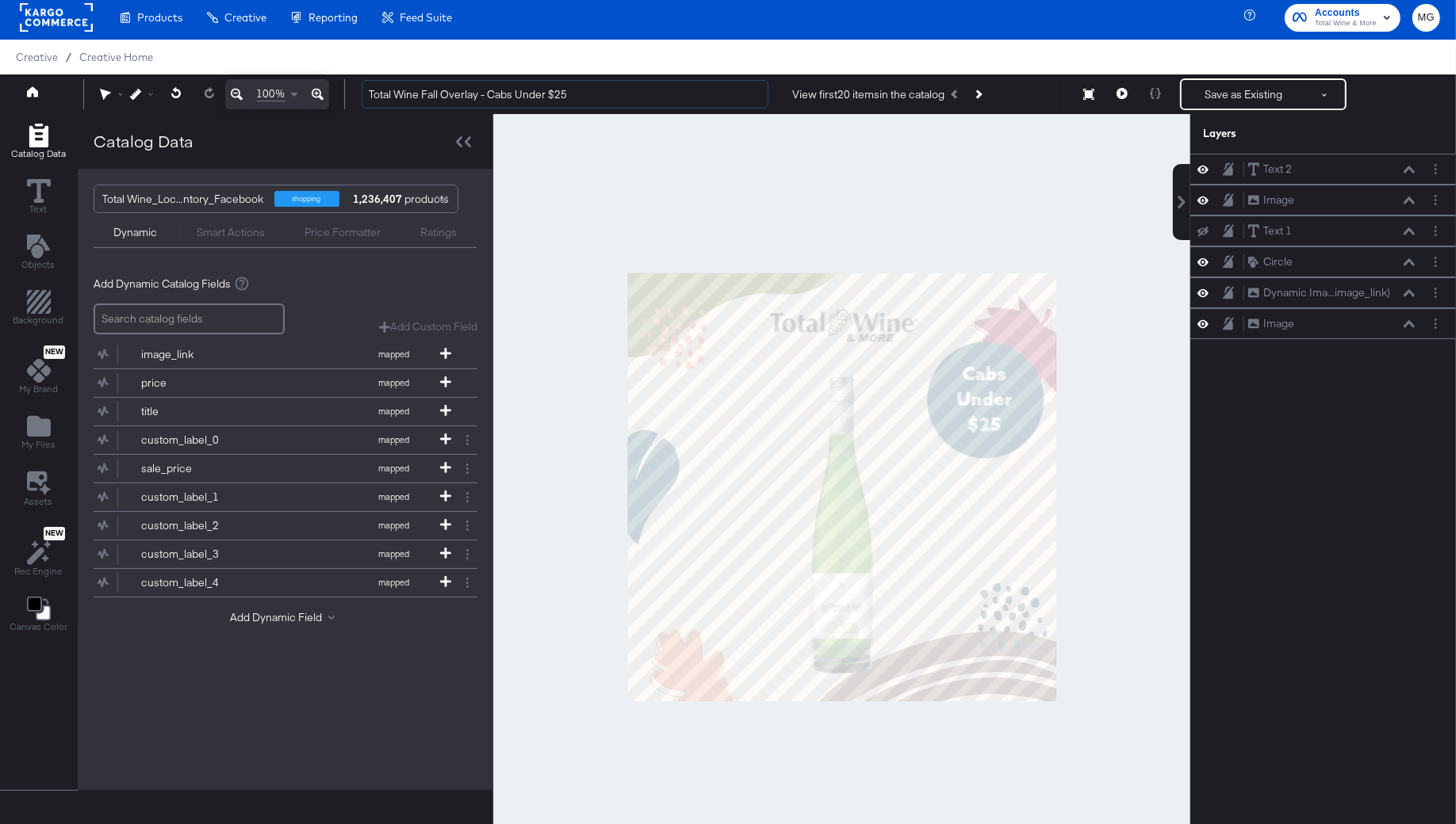
type input "Total Wine Fall Overlay - Cabs Under $25"
click at [1063, 181] on div at bounding box center [842, 486] width 697 height 746
click at [989, 92] on button "Next Product" at bounding box center [977, 94] width 22 height 29
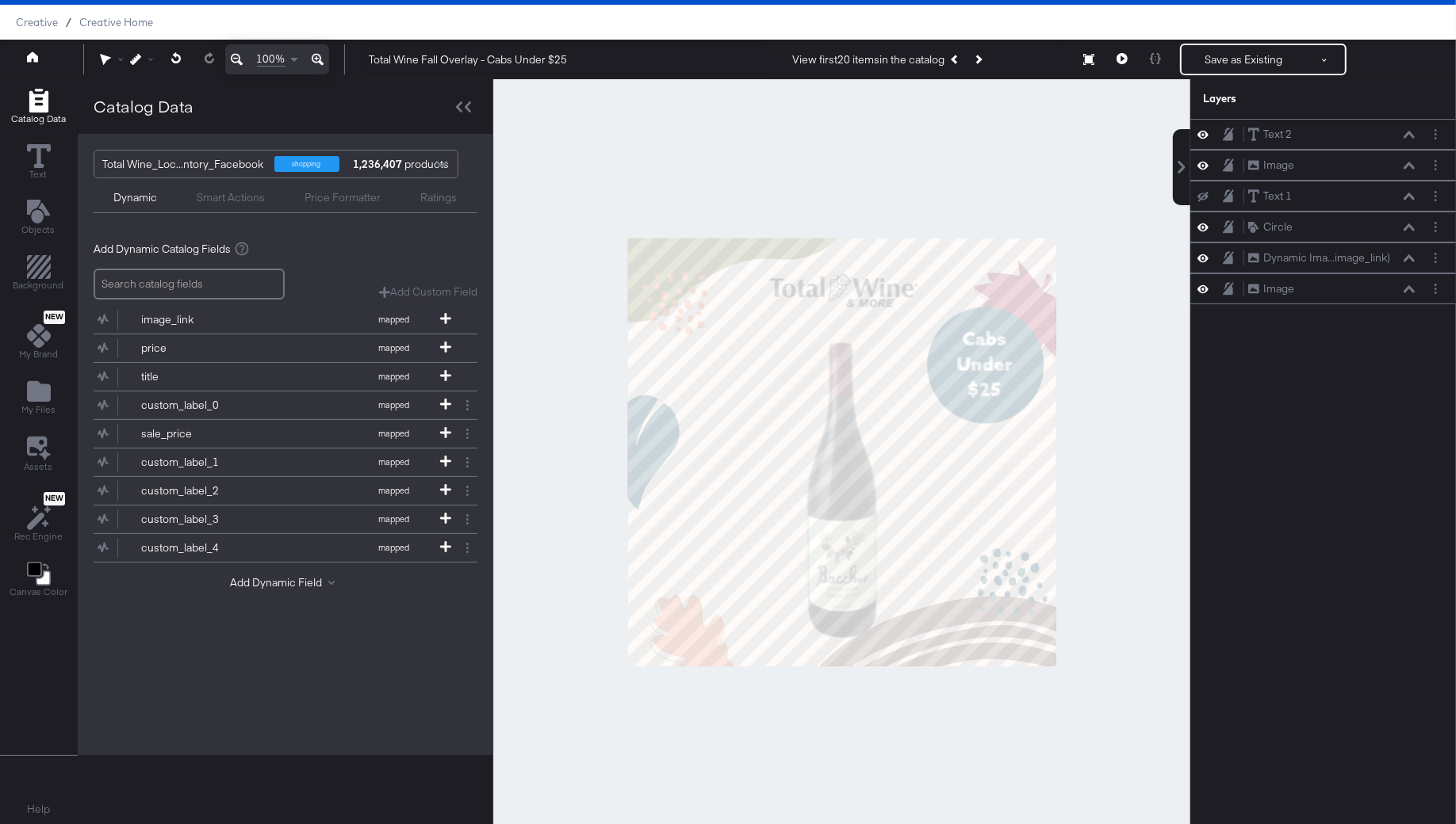
scroll to position [0, 0]
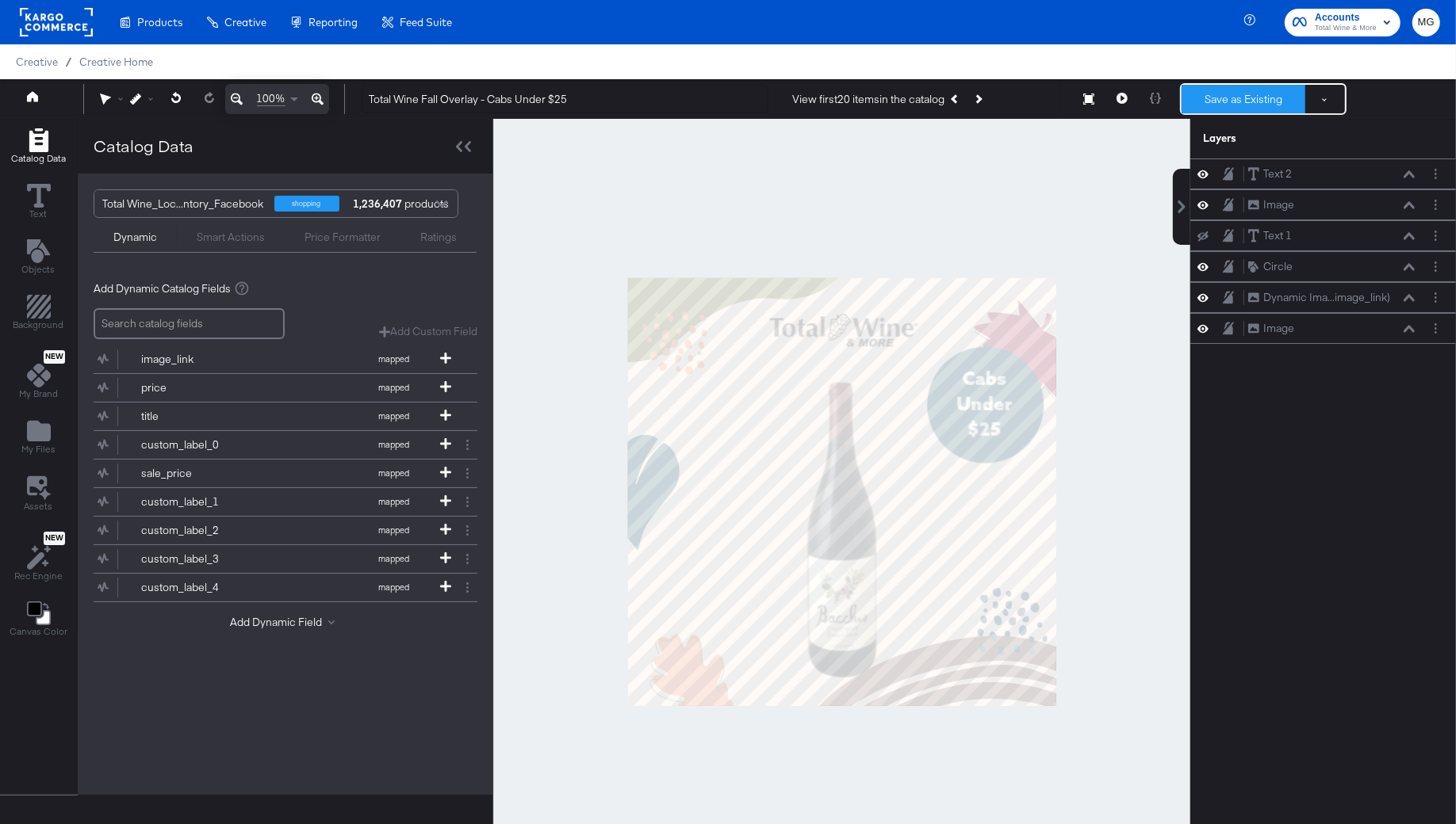
click at [1250, 105] on button "Save as Existing" at bounding box center [1242, 99] width 123 height 29
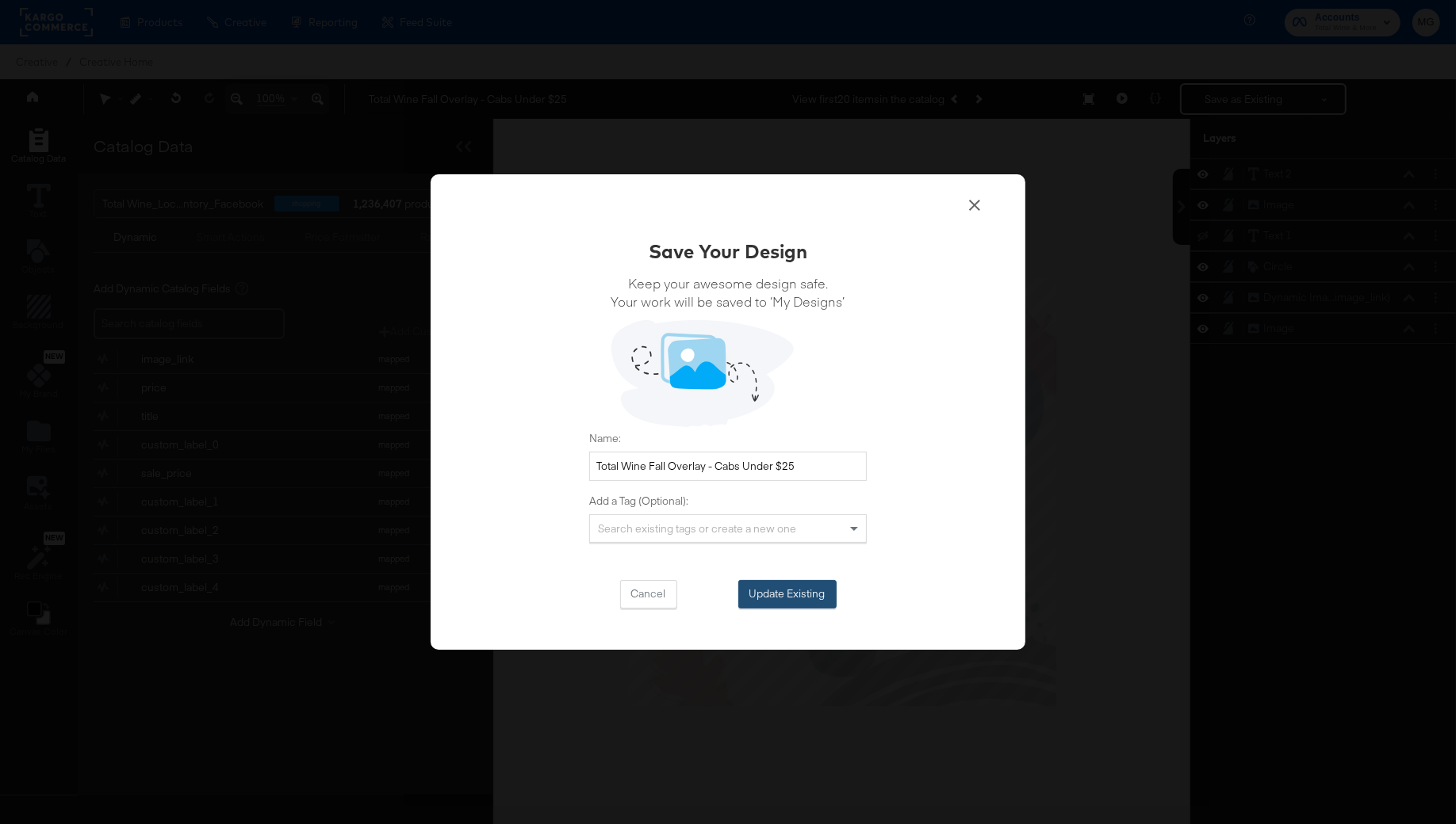
click at [790, 607] on button "Update Existing" at bounding box center [788, 594] width 98 height 29
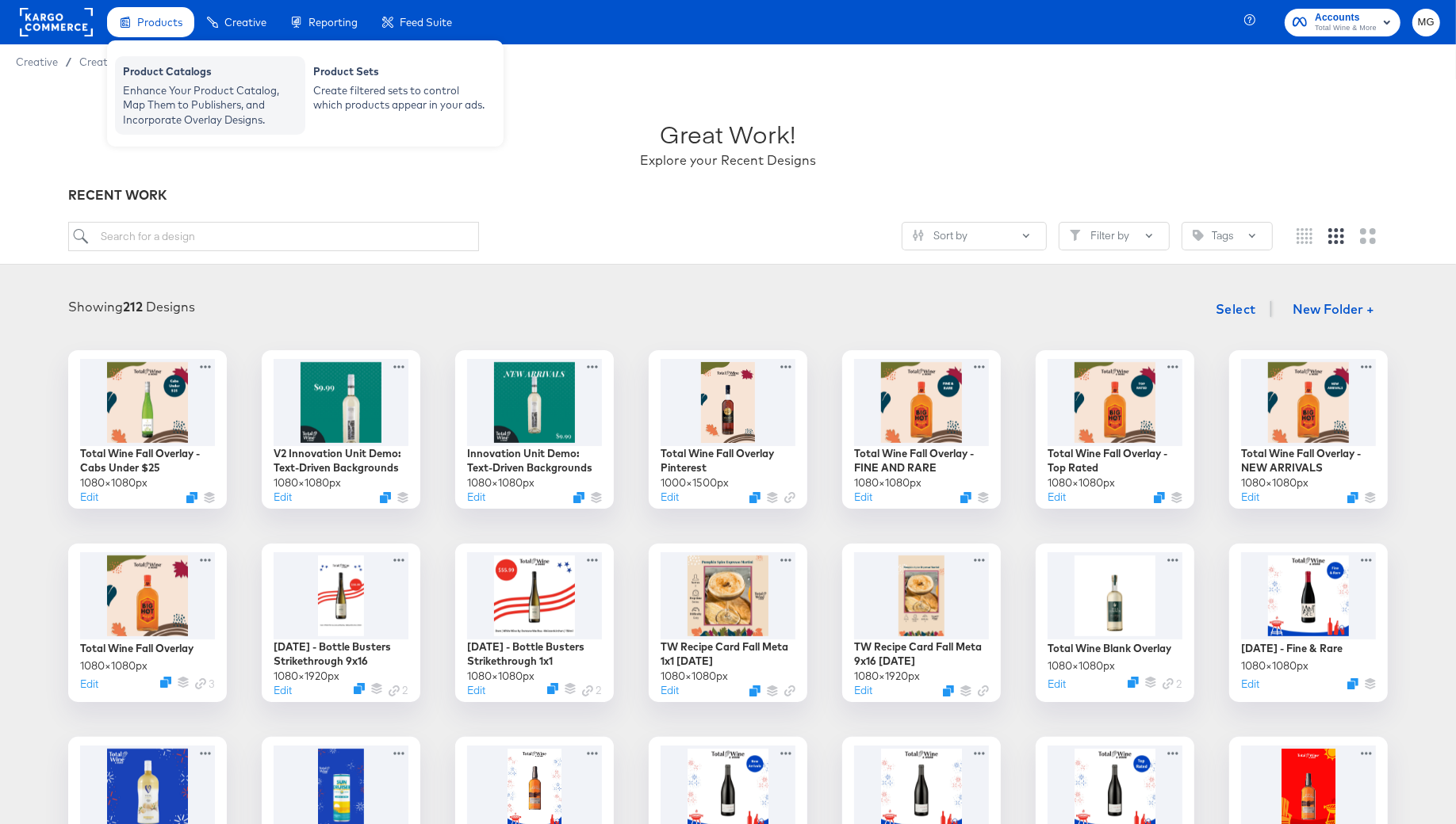
click at [206, 122] on div "Enhance Your Product Catalog, Map Them to Publishers, and Incorporate Overlay D…" at bounding box center [209, 105] width 174 height 45
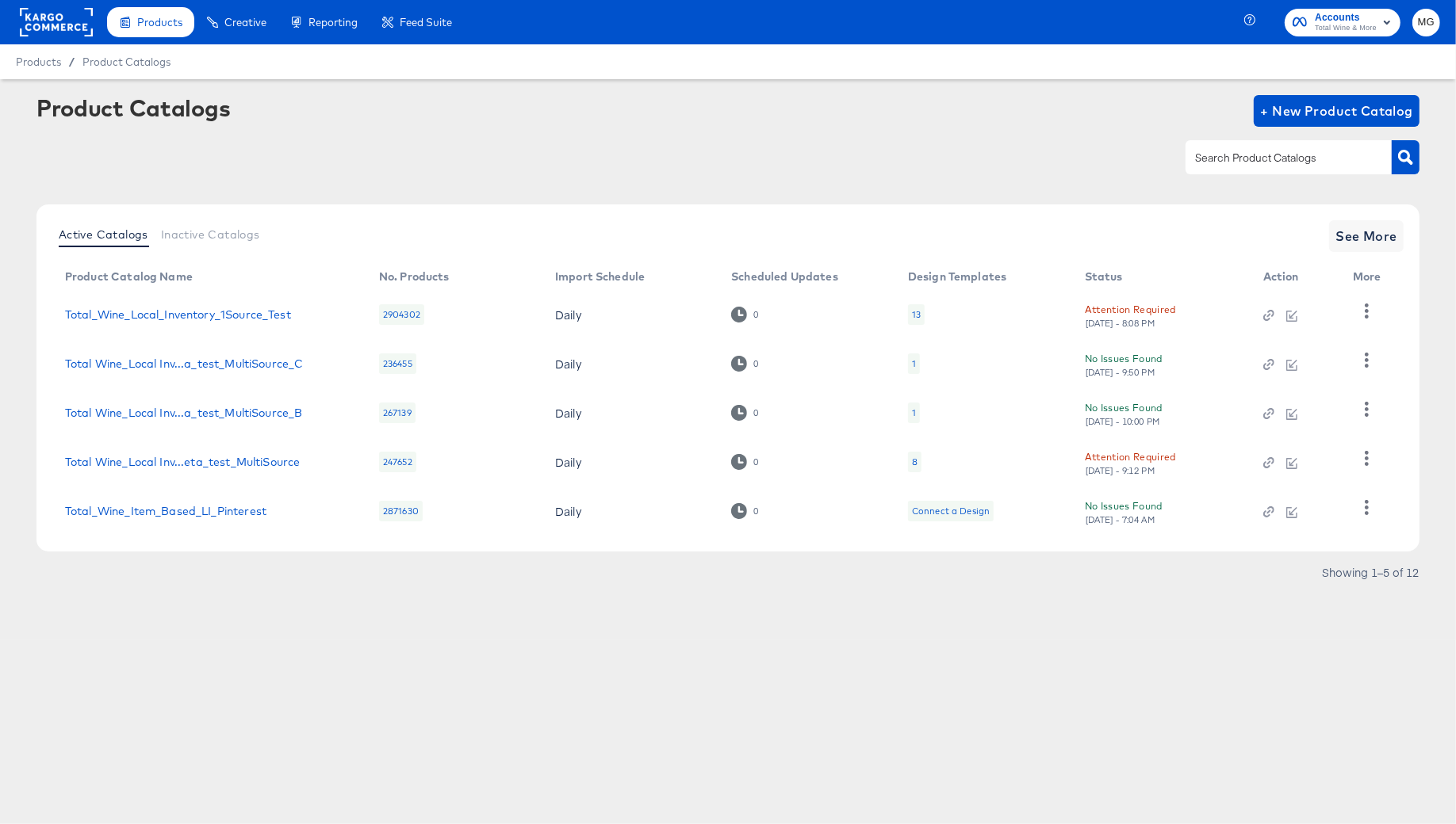
click at [1350, 255] on div "Active Catalogs Inactive Catalogs See More Product Catalog Name No. Products Im…" at bounding box center [728, 378] width 1382 height 347
click at [1313, 227] on div "Active Catalogs Inactive Catalogs See More" at bounding box center [728, 236] width 1351 height 31
click at [1349, 239] on span "See More" at bounding box center [1366, 235] width 62 height 22
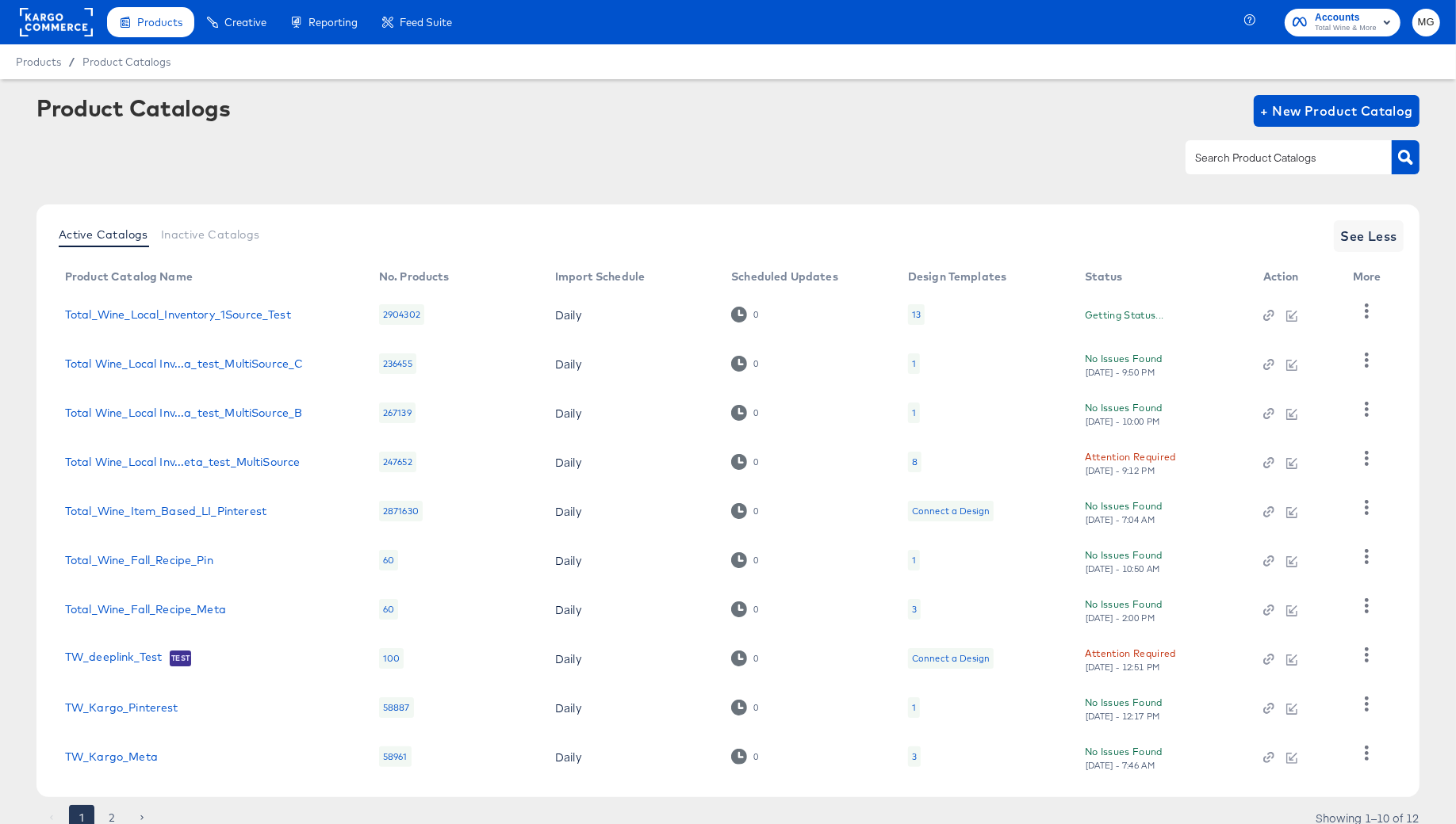
scroll to position [61, 0]
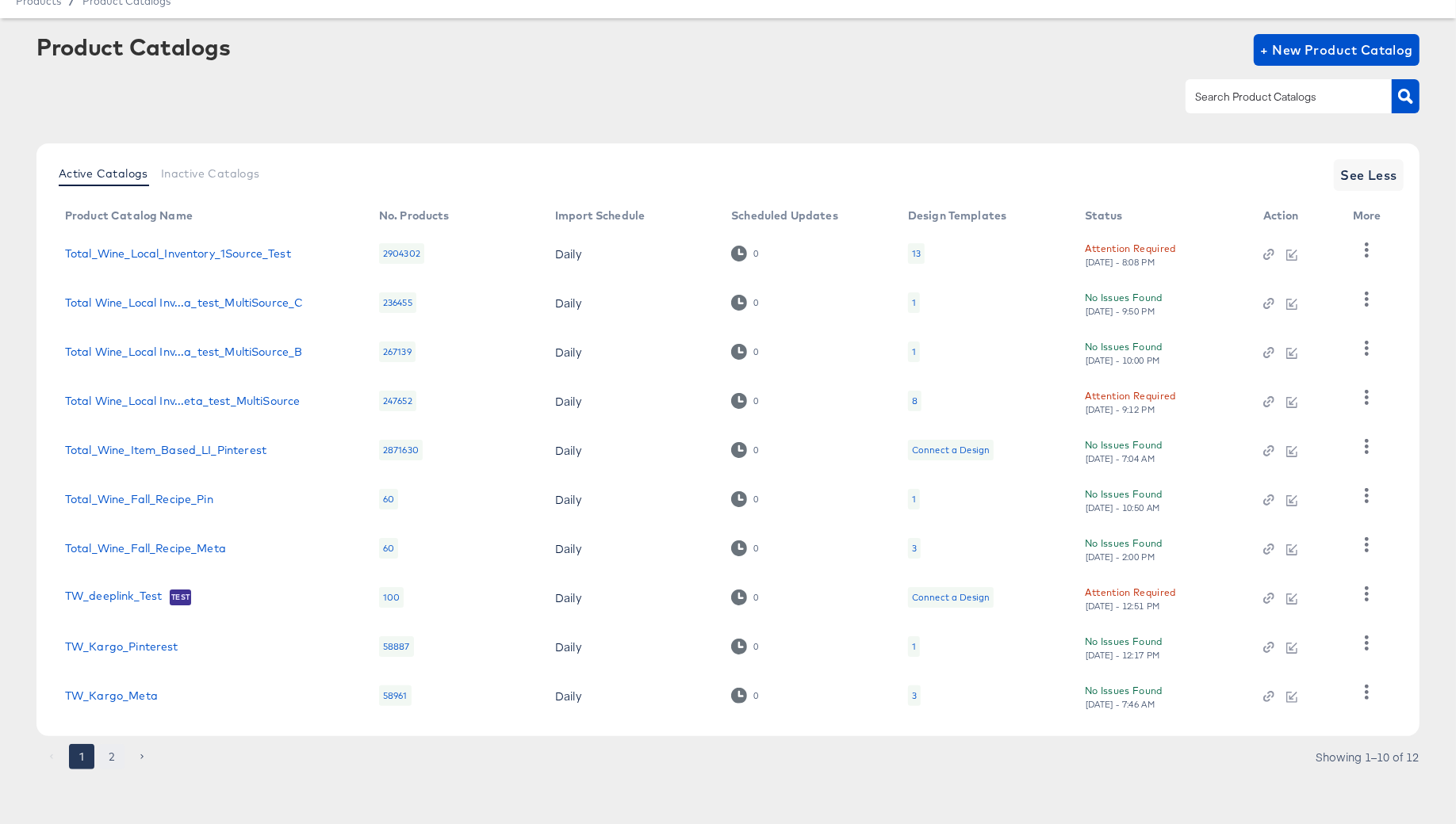
click at [107, 751] on button "2" at bounding box center [111, 757] width 25 height 25
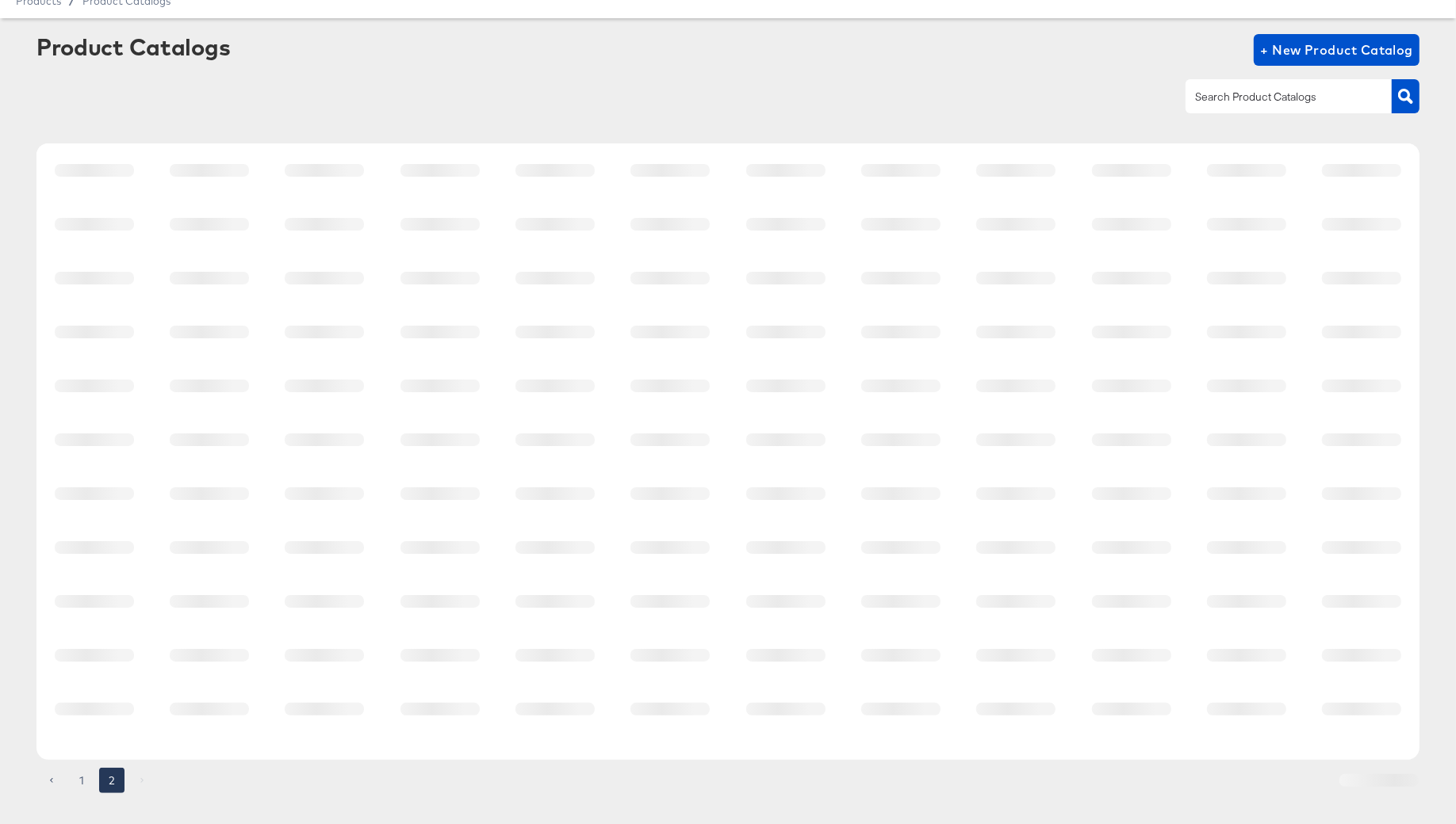
scroll to position [0, 0]
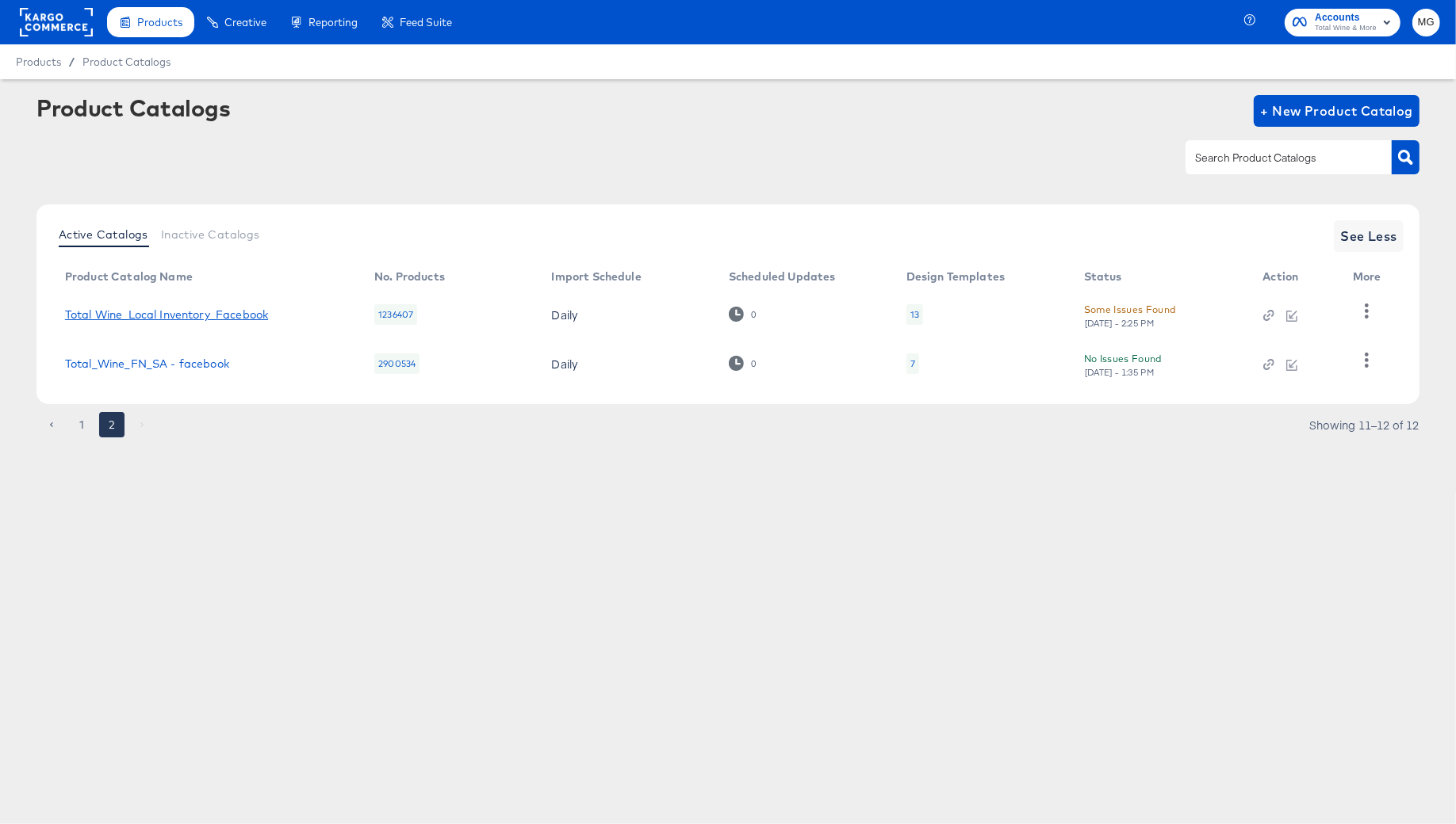
click at [215, 319] on link "Total Wine_Local Inventory_Facebook" at bounding box center [166, 315] width 203 height 12
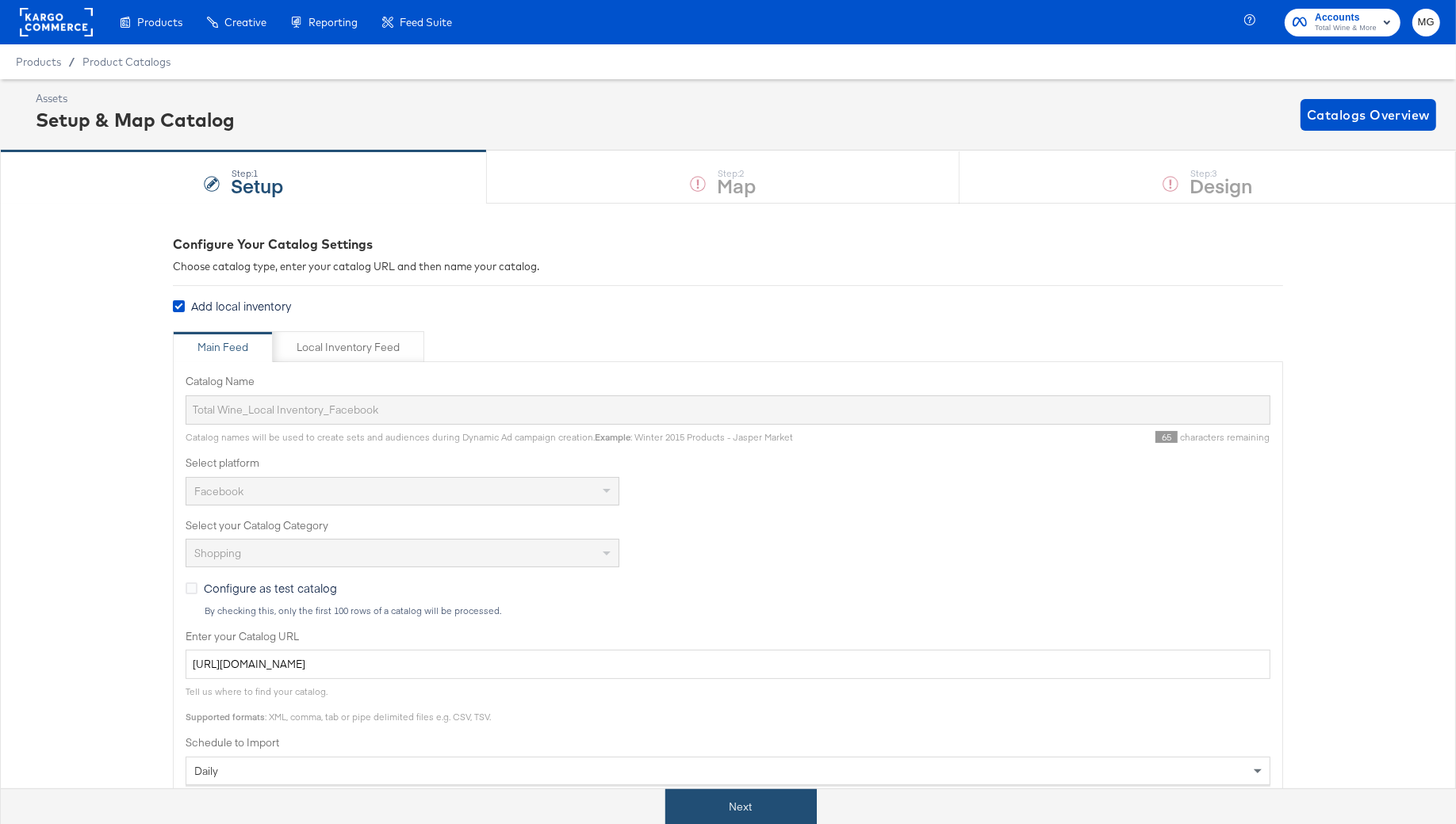
click at [742, 799] on button "Next" at bounding box center [740, 807] width 151 height 36
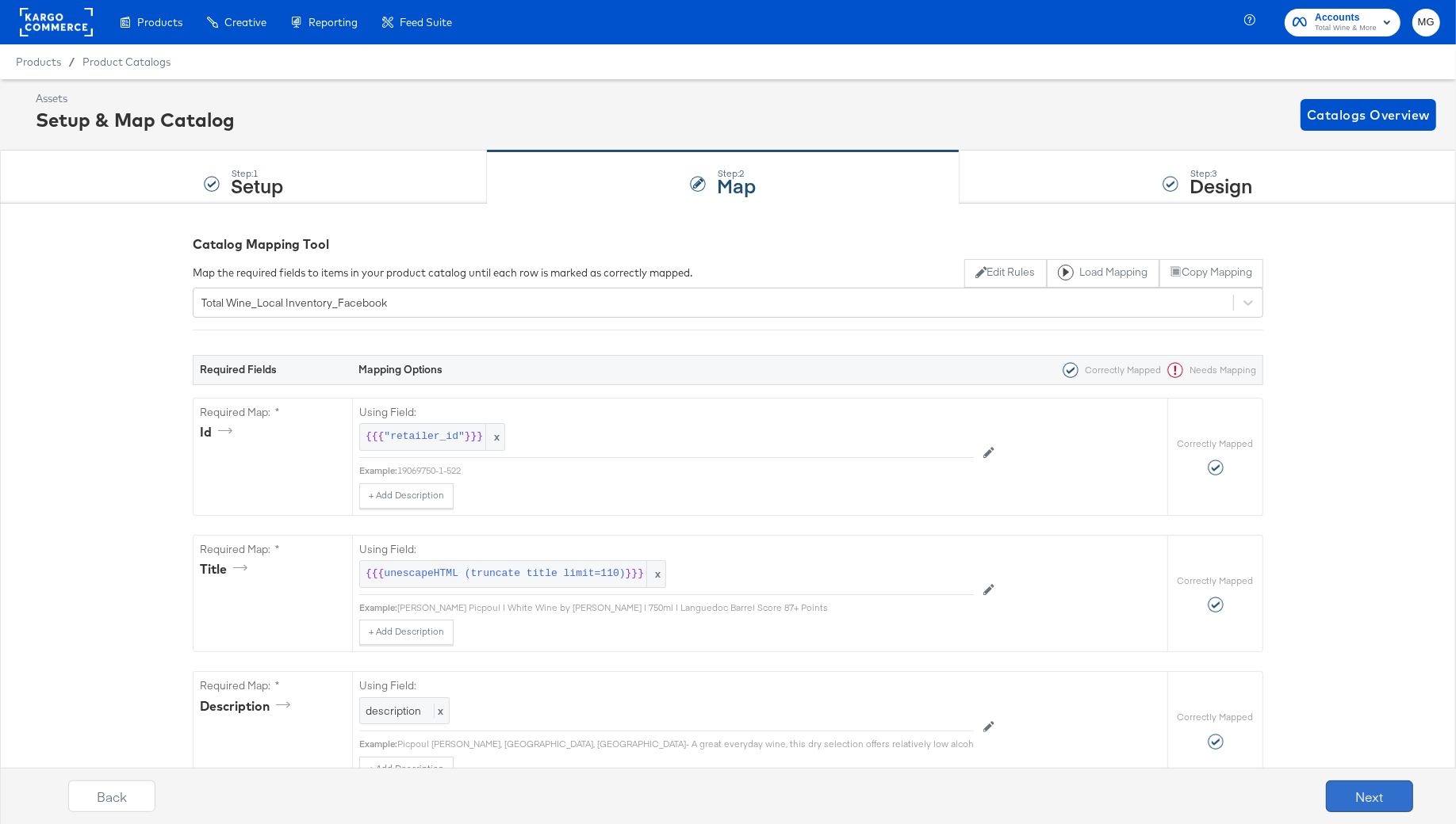
click at [1358, 800] on button "Next" at bounding box center [1369, 797] width 88 height 31
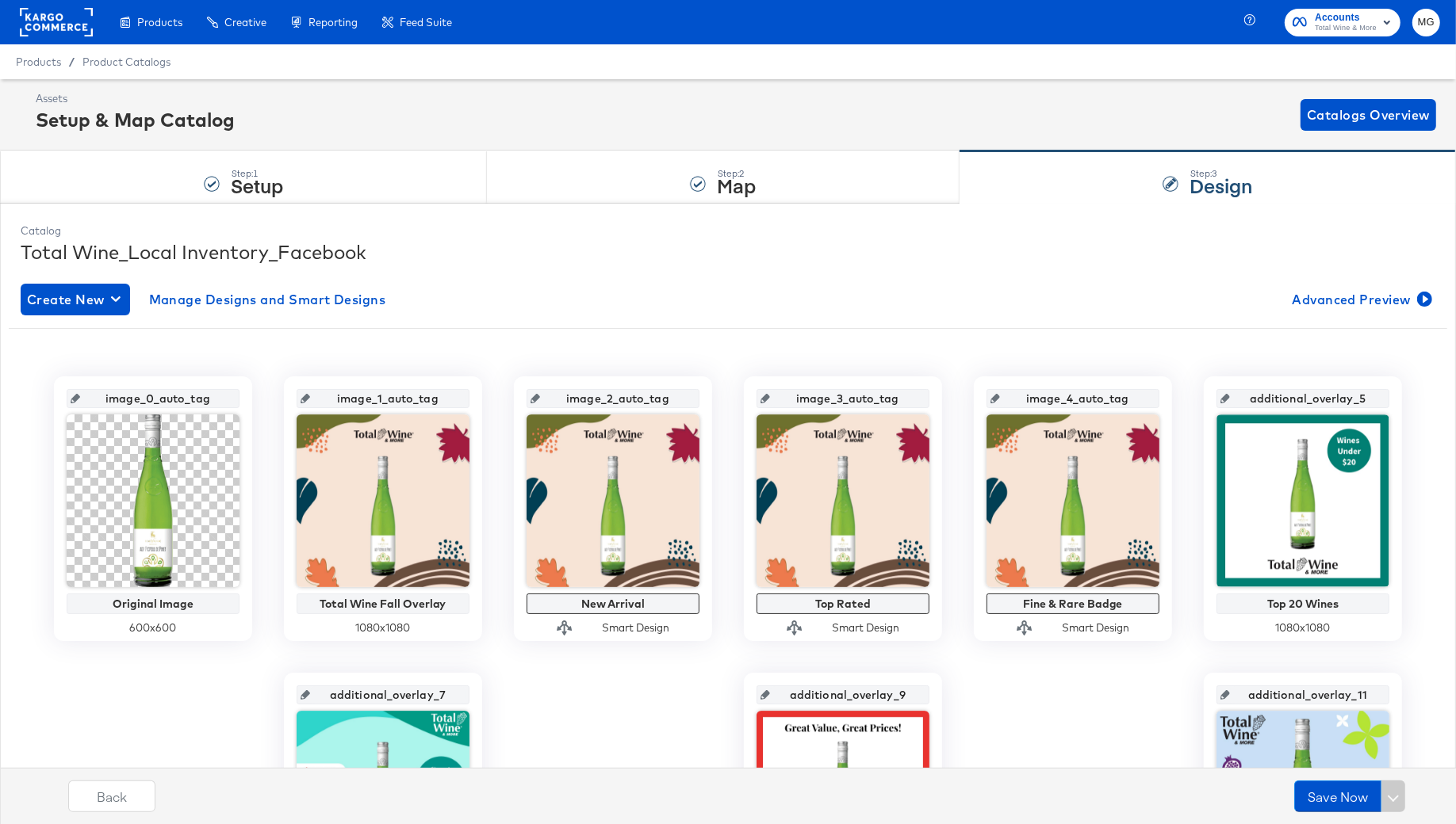
scroll to position [523, 0]
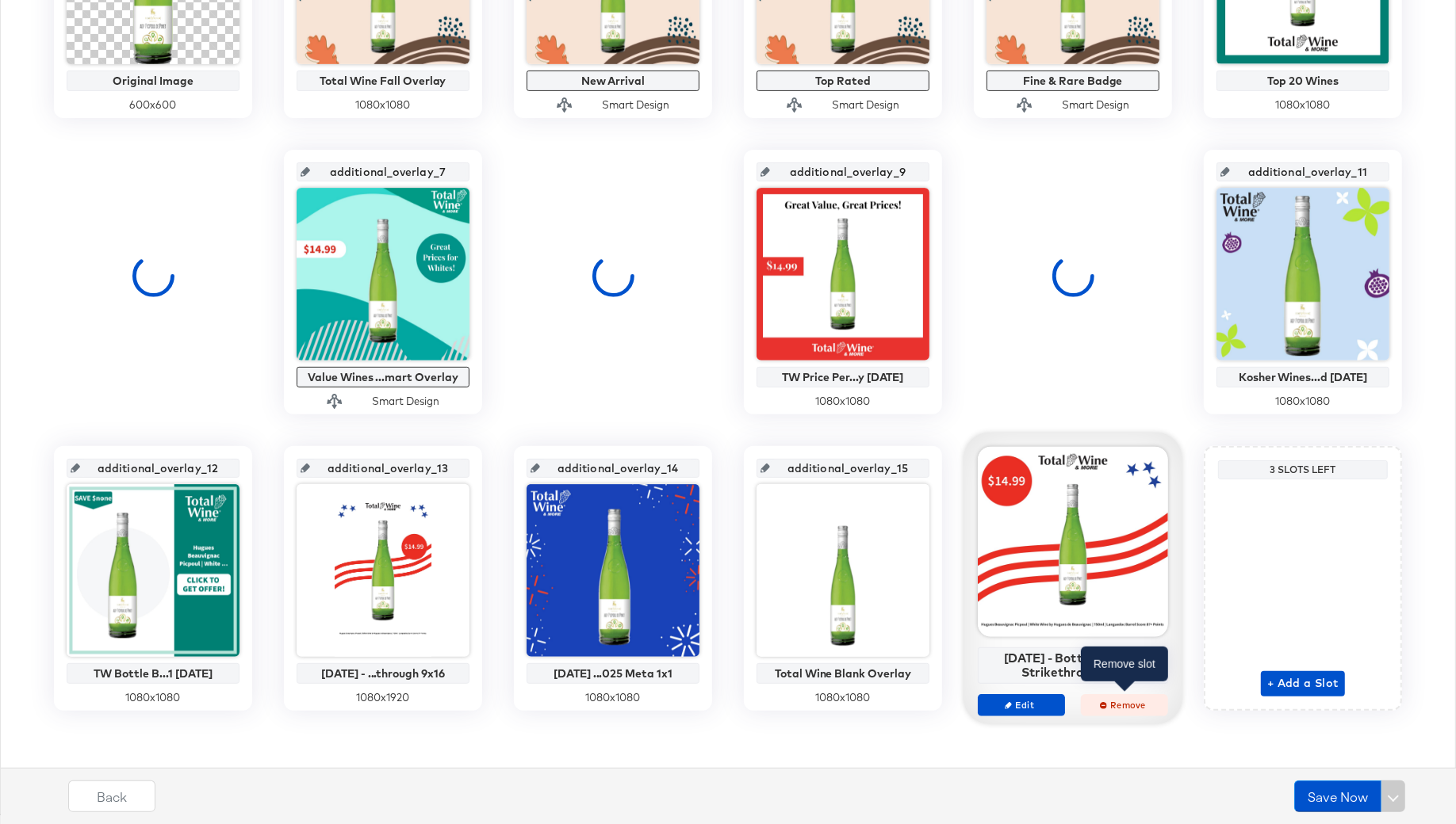
click at [1099, 705] on span "Remove" at bounding box center [1124, 705] width 73 height 12
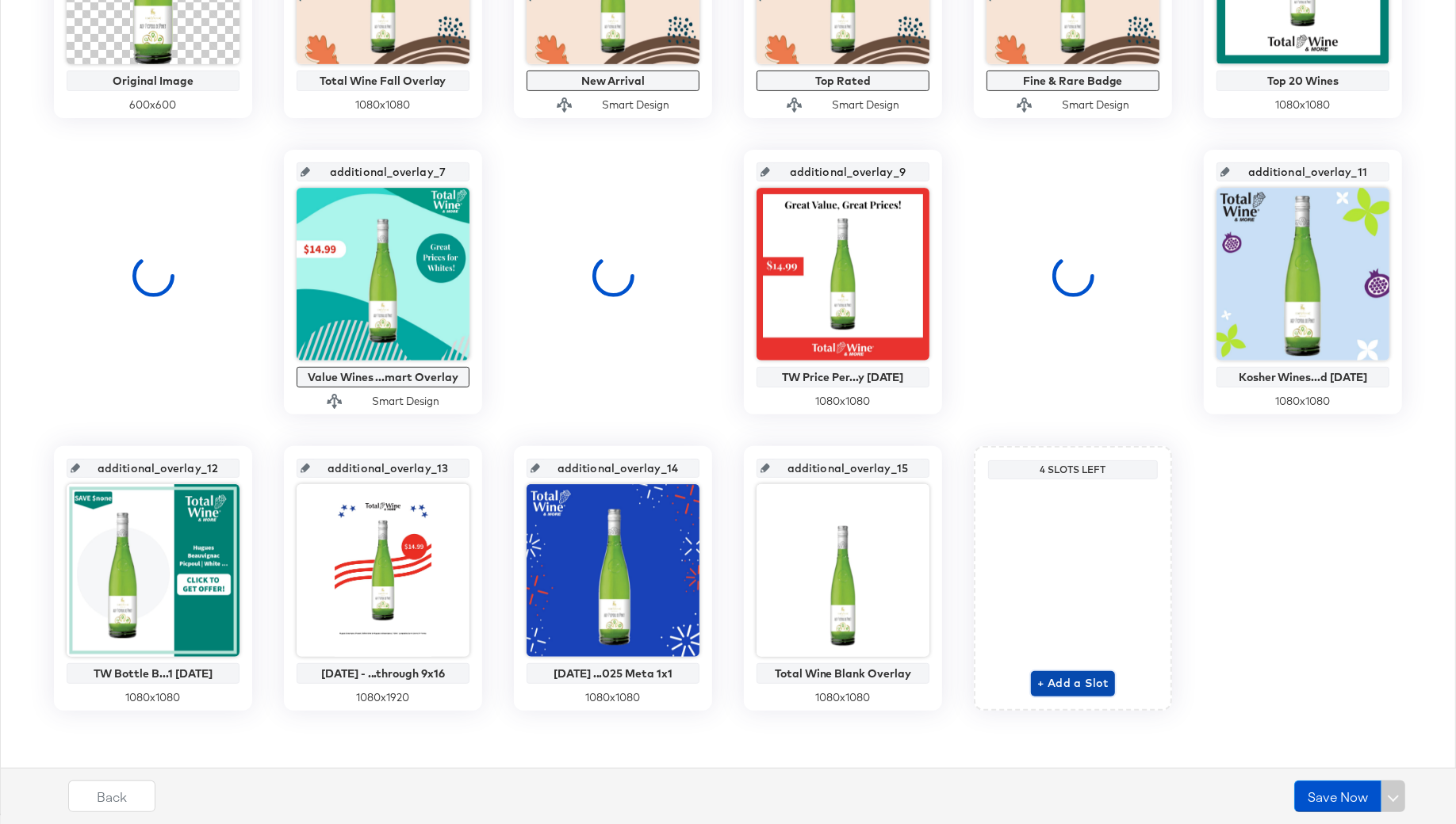
click at [1072, 674] on span "+ Add a Slot" at bounding box center [1073, 683] width 72 height 20
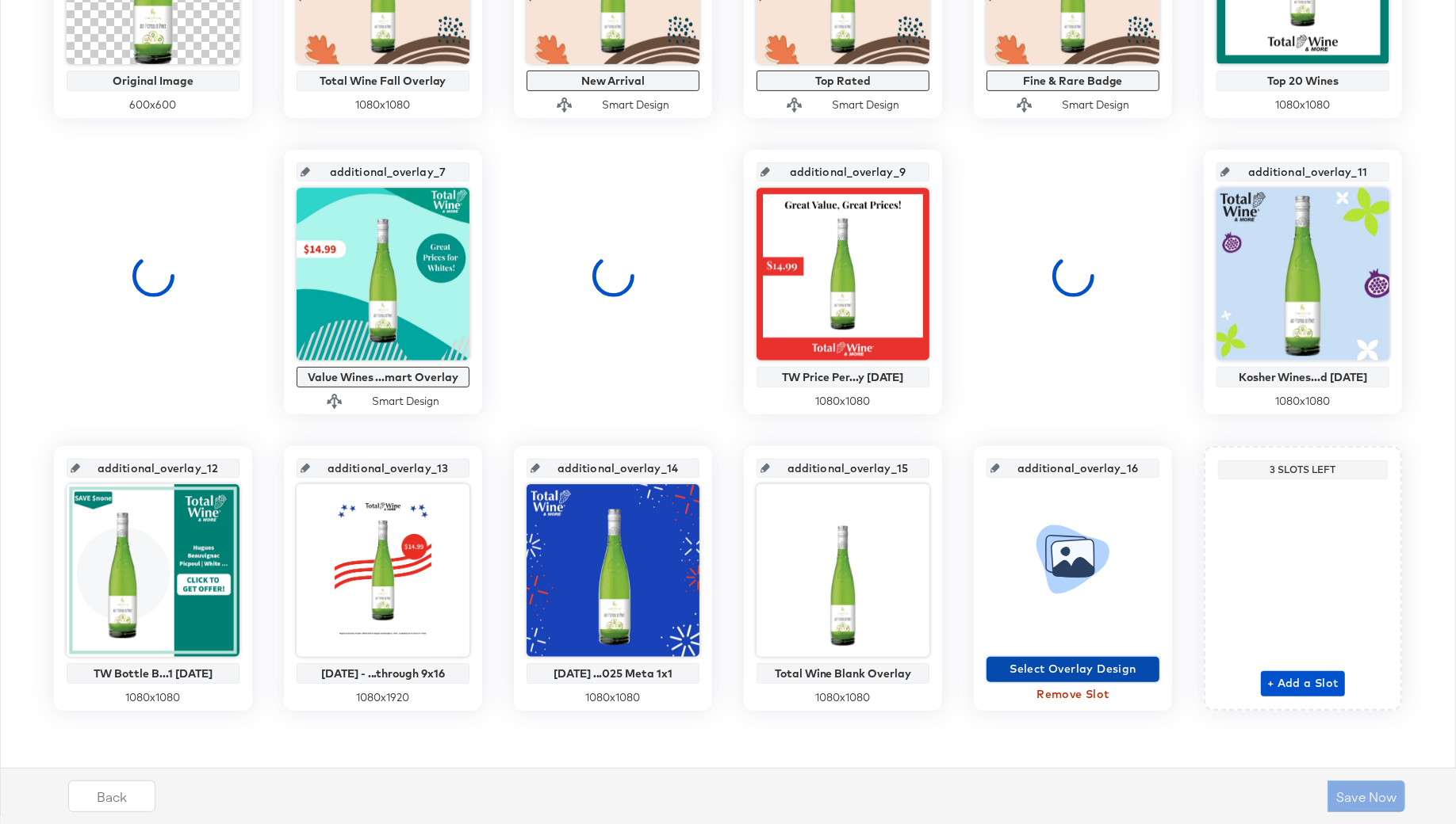
click at [1061, 666] on span "Select Overlay Design" at bounding box center [1073, 669] width 160 height 20
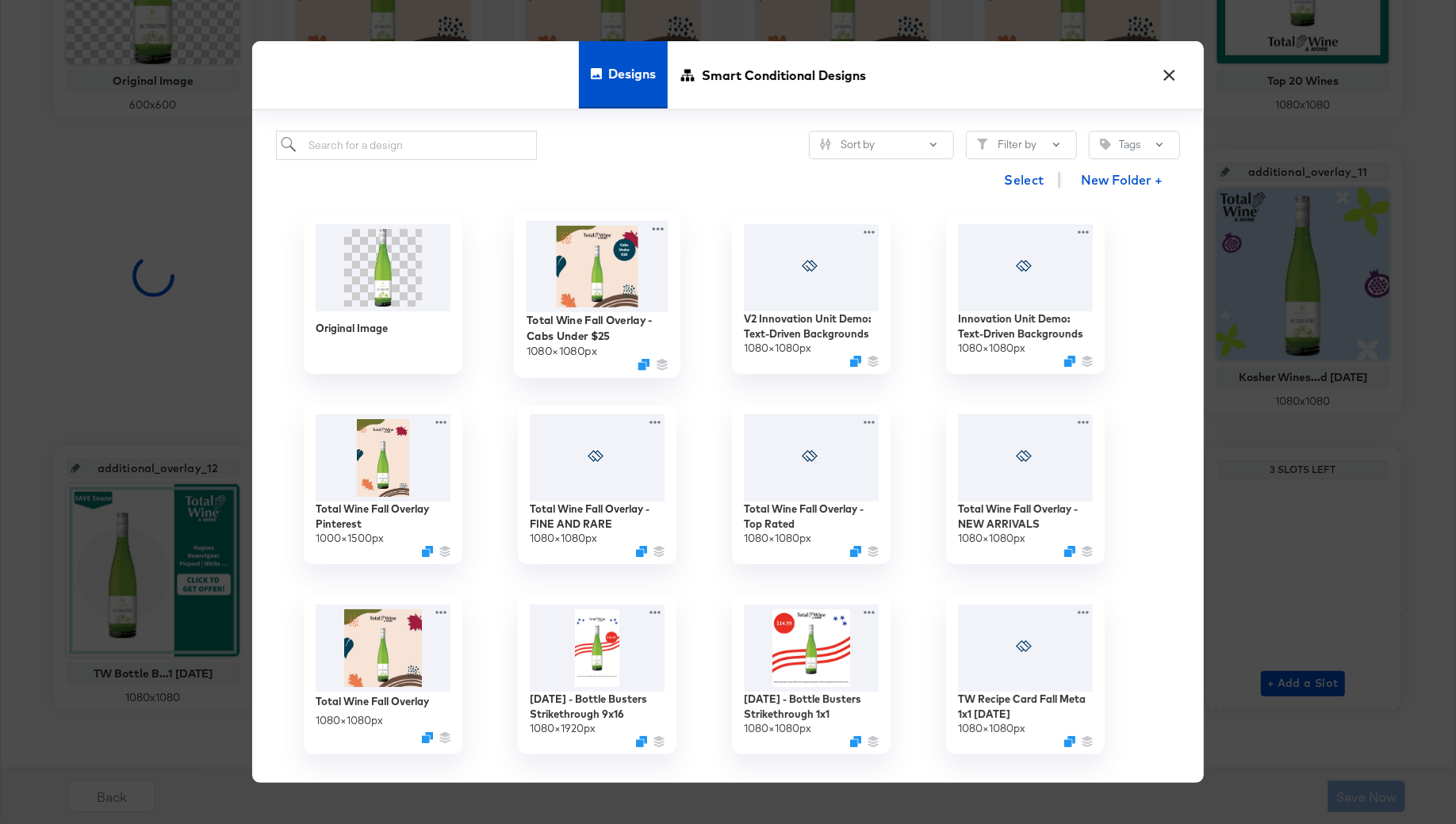
click at [597, 265] on img at bounding box center [598, 267] width 142 height 91
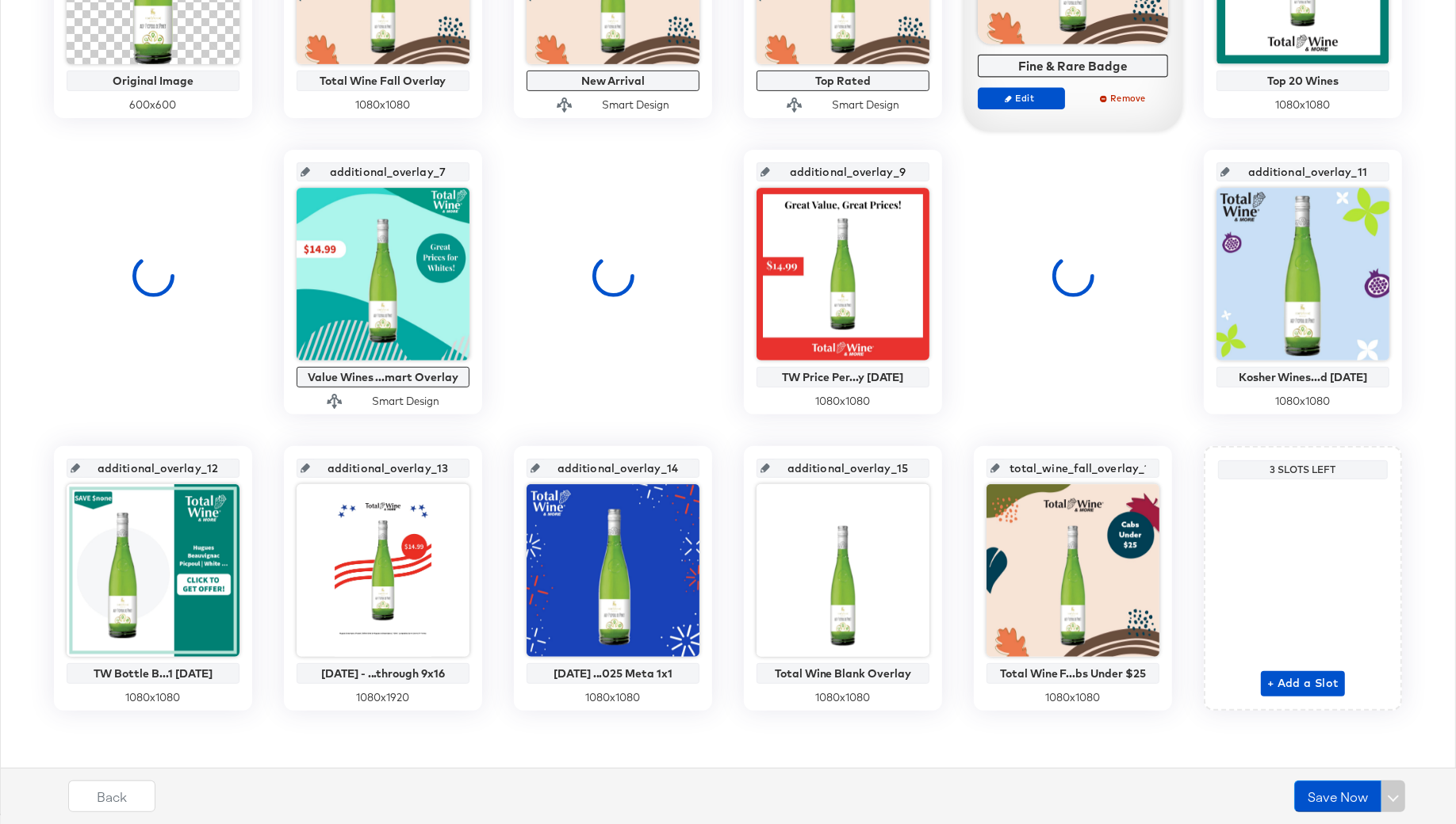
click at [1045, 464] on input "total_wine_fall_overlay_16" at bounding box center [1078, 462] width 156 height 43
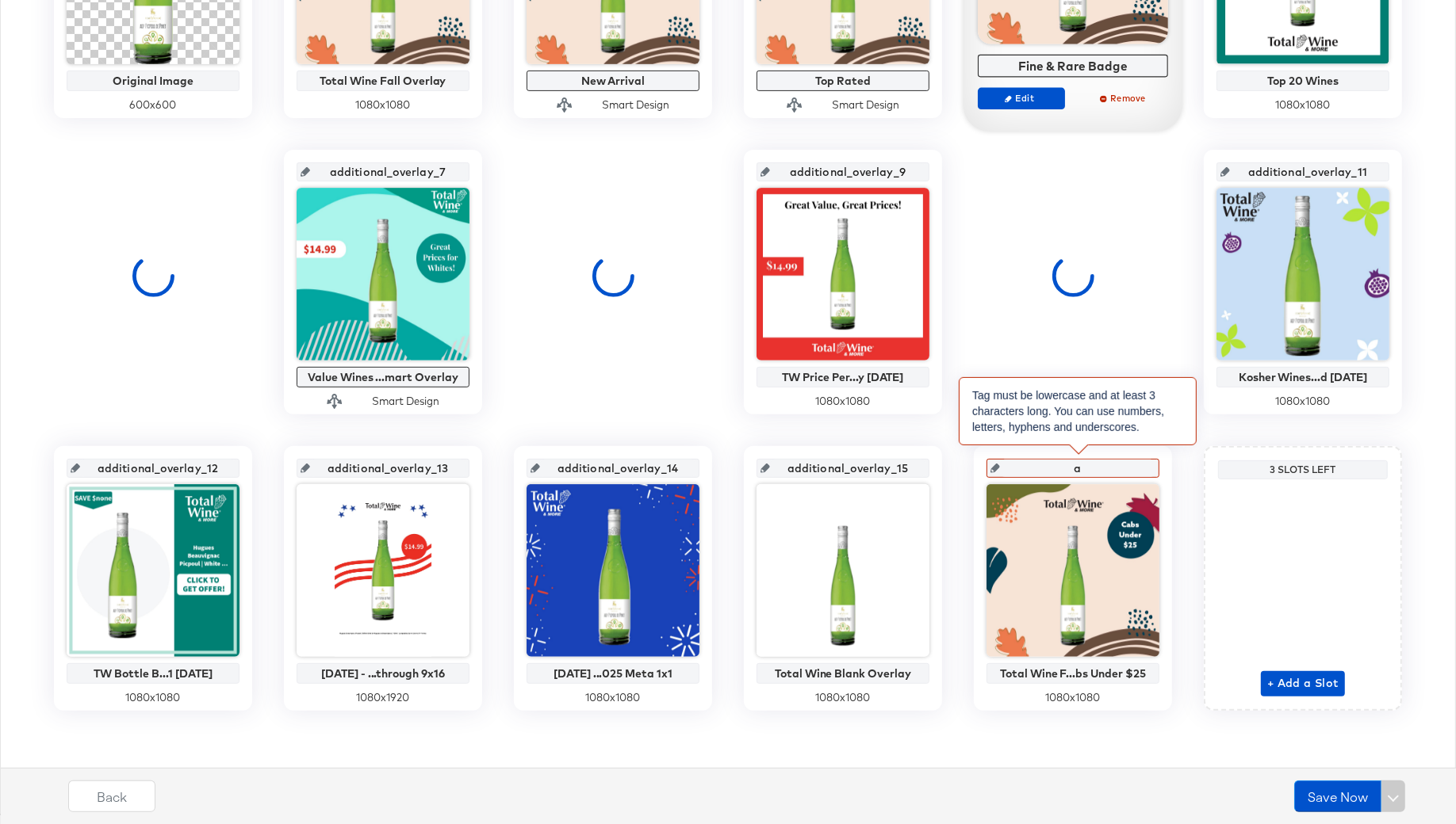
type input "ad"
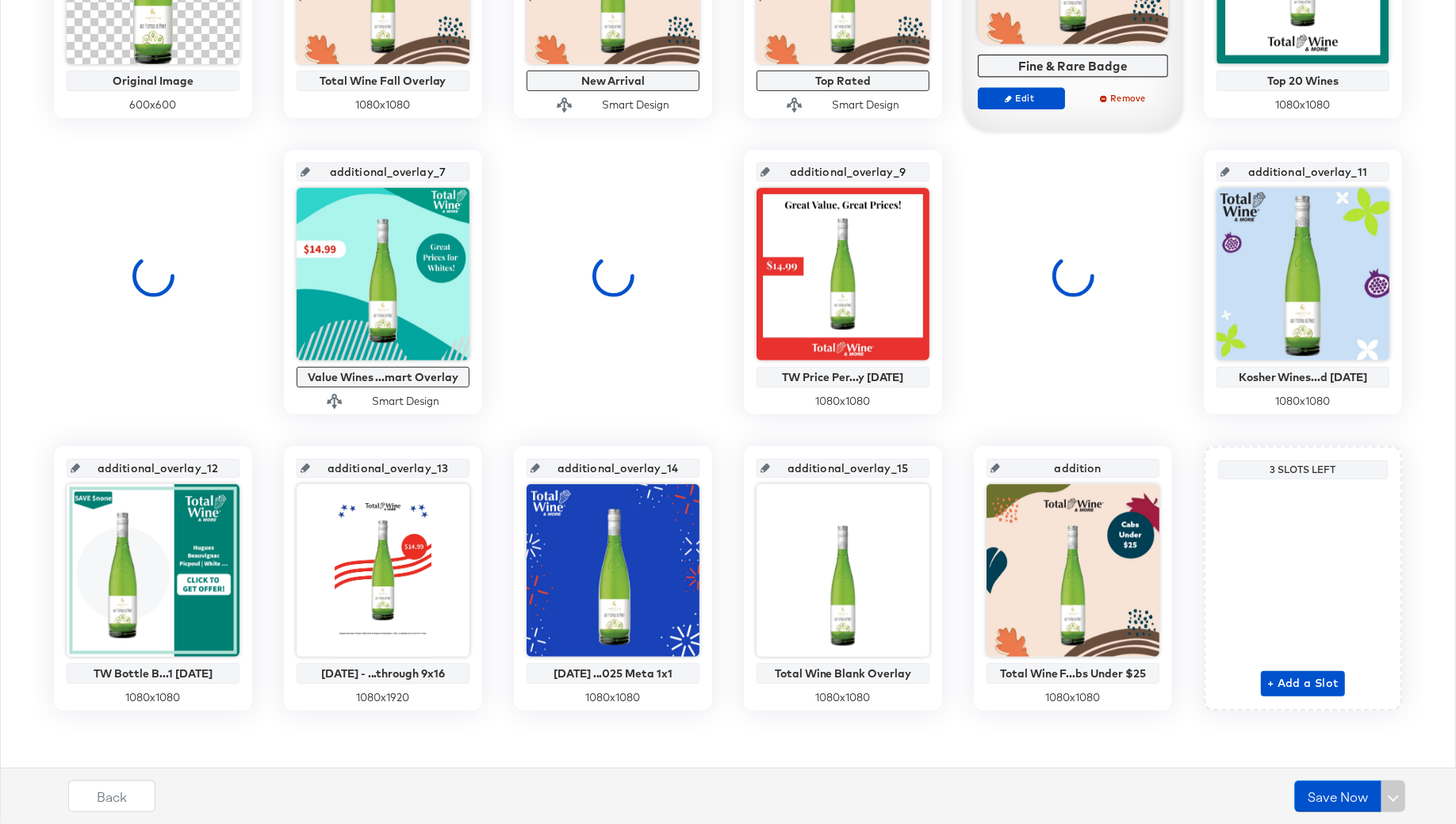
type input "additiona"
type input "additional_overlay_16"
click at [1335, 784] on button "Save Now" at bounding box center [1338, 797] width 88 height 31
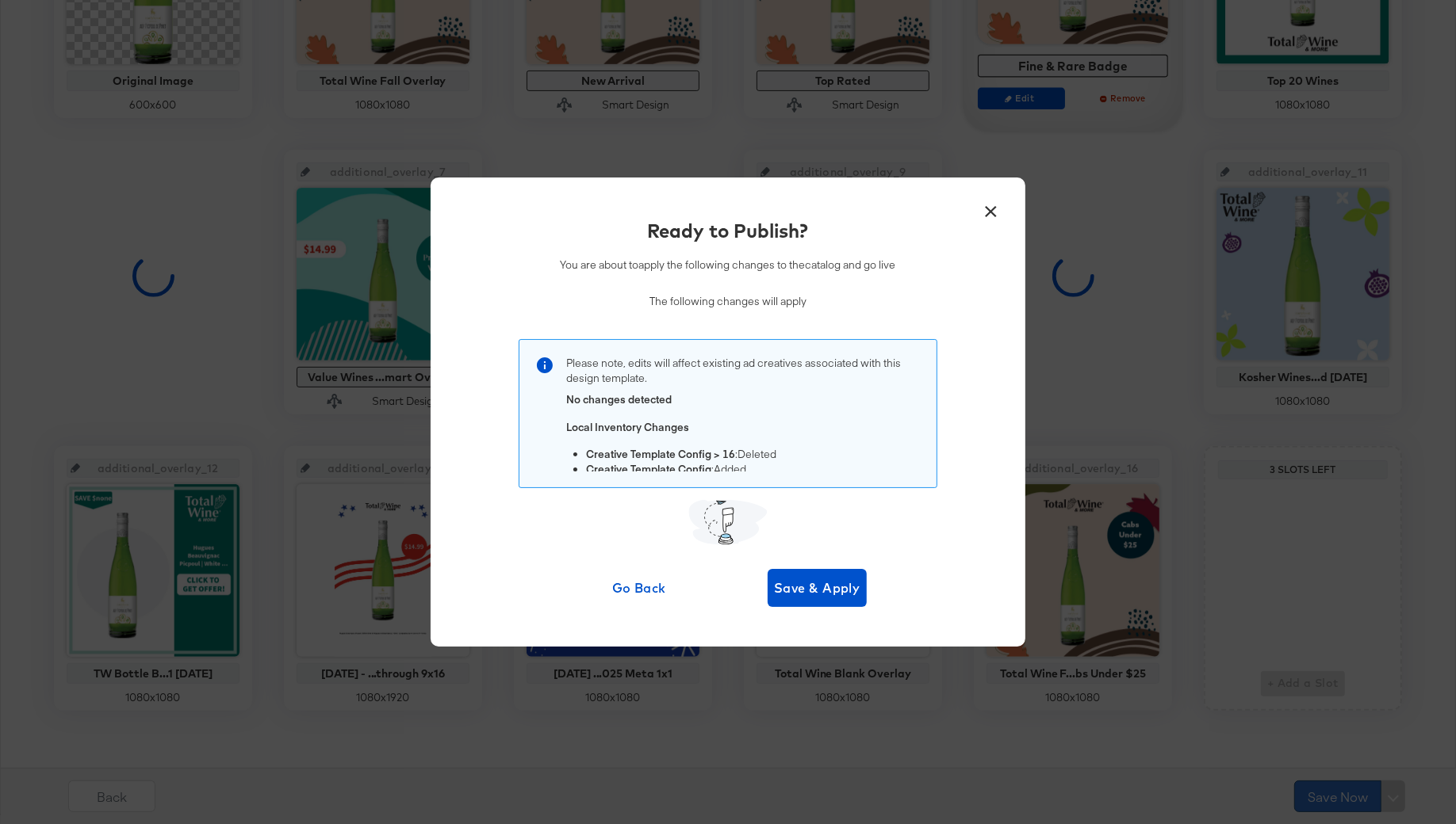
scroll to position [0, 0]
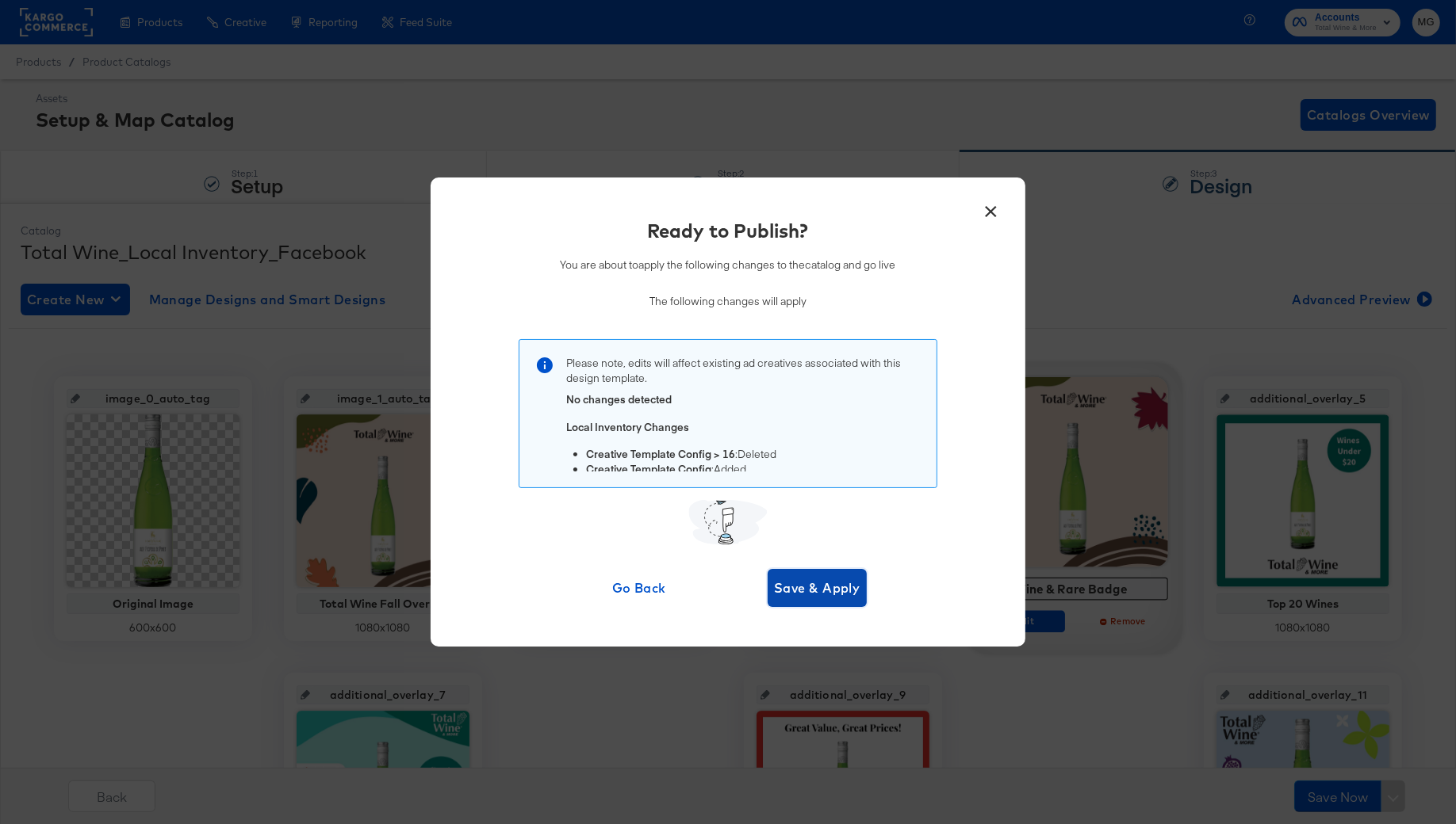
click at [804, 593] on span "Save & Apply" at bounding box center [816, 588] width 87 height 22
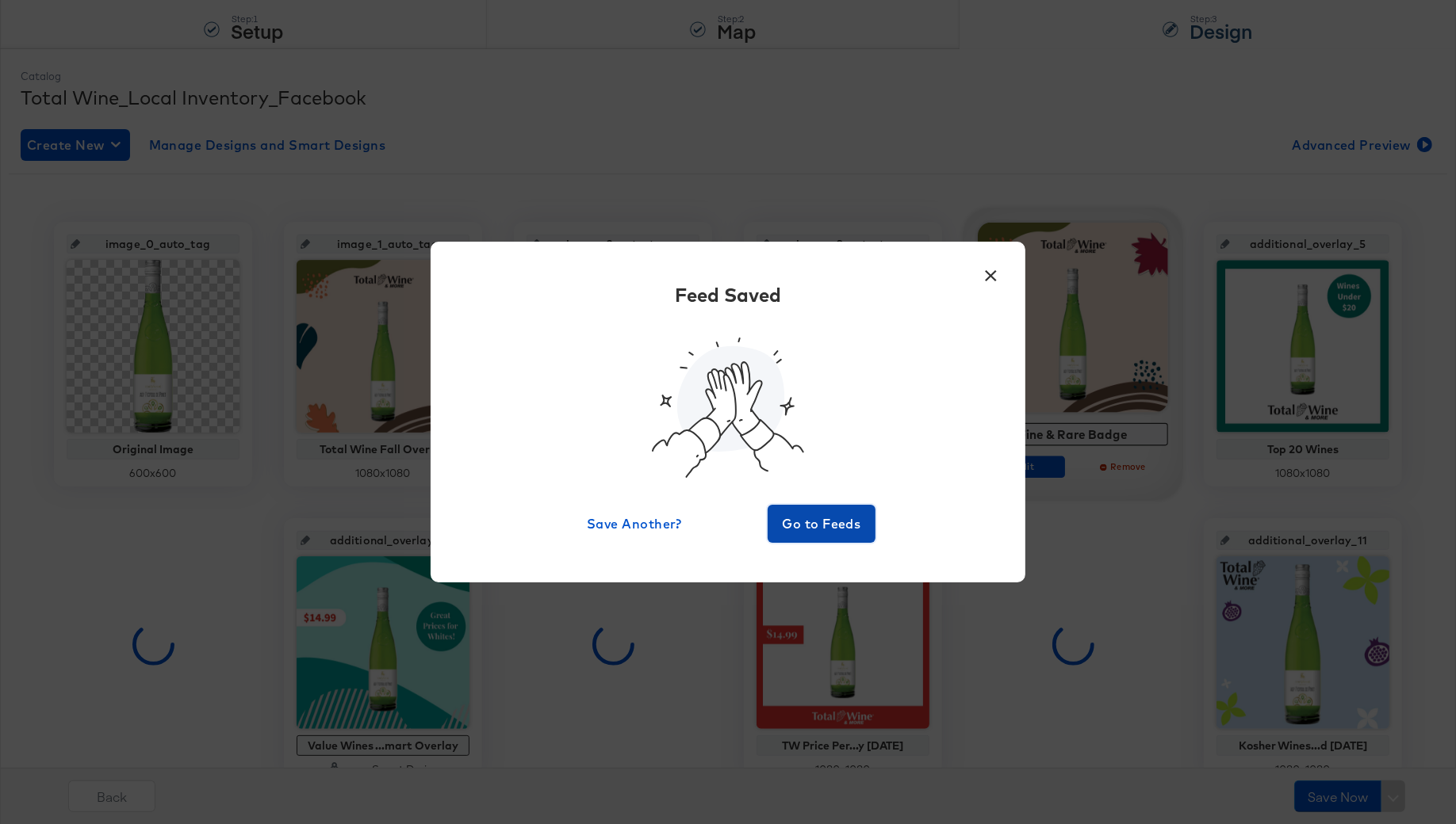
scroll to position [171, 0]
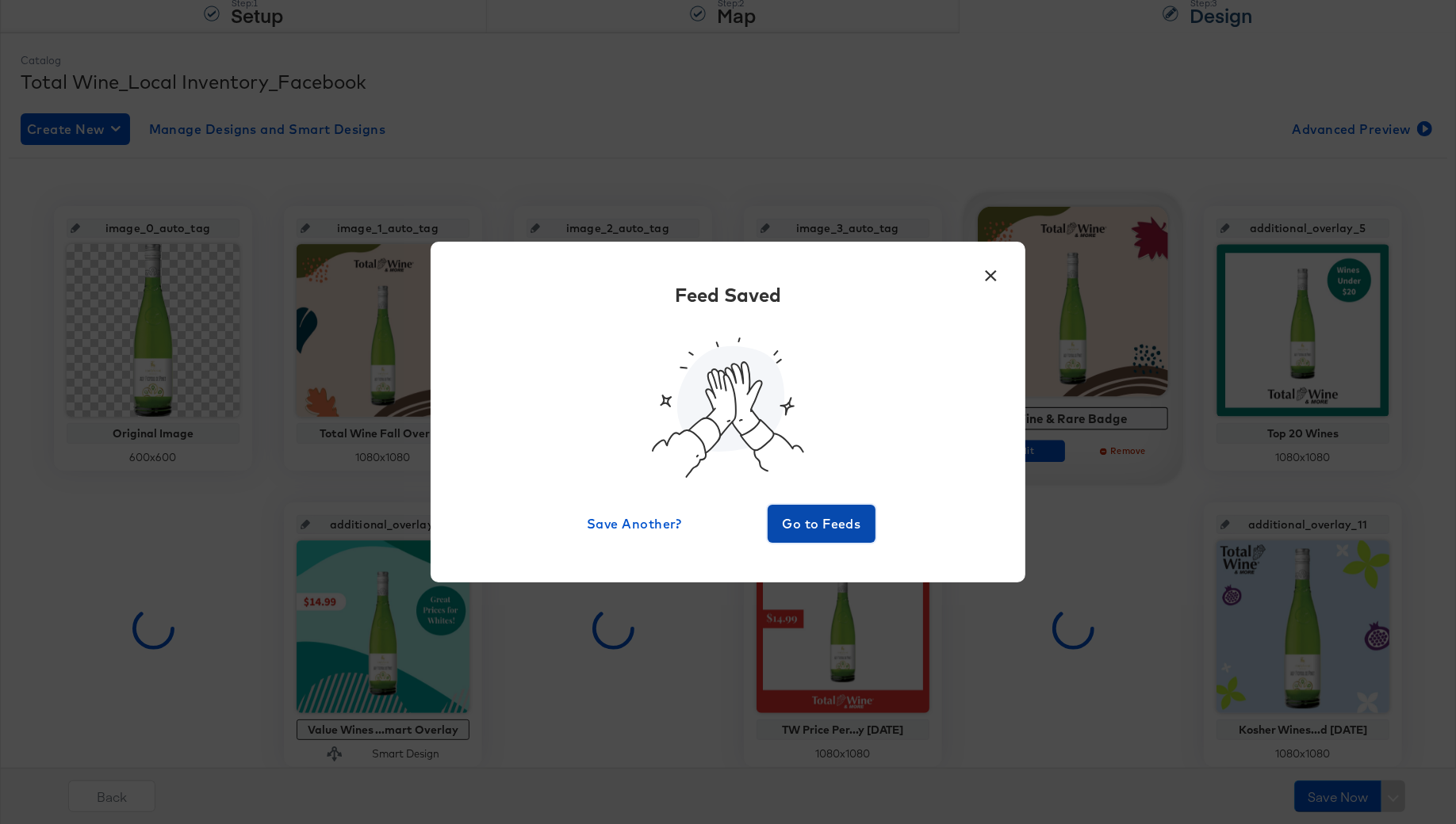
click at [819, 528] on span "Go to Feeds" at bounding box center [821, 523] width 95 height 22
